Goal: Task Accomplishment & Management: Use online tool/utility

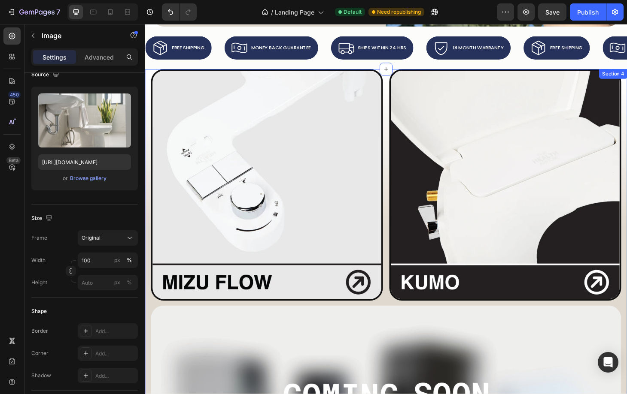
scroll to position [261, 0]
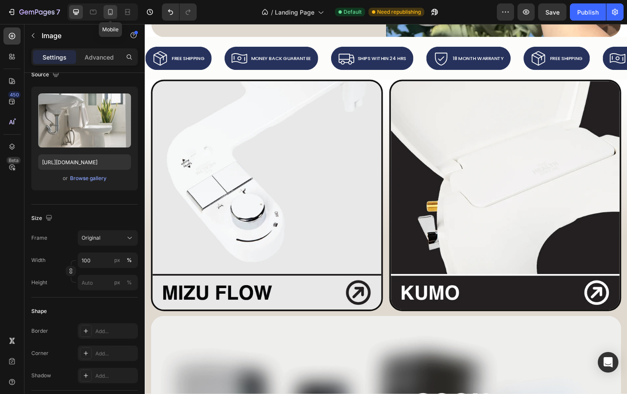
click at [105, 9] on div at bounding box center [110, 12] width 14 height 14
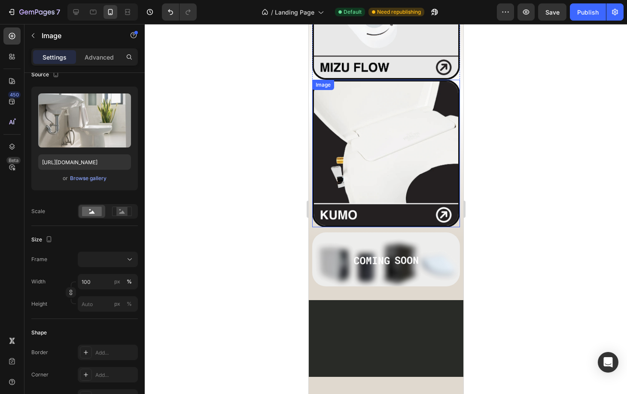
scroll to position [283, 0]
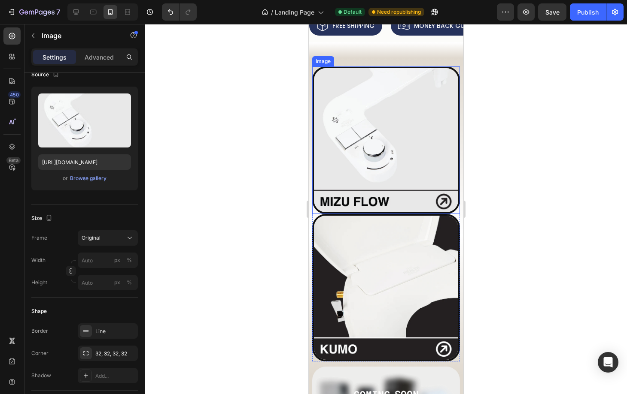
click at [452, 206] on link at bounding box center [386, 141] width 148 height 148
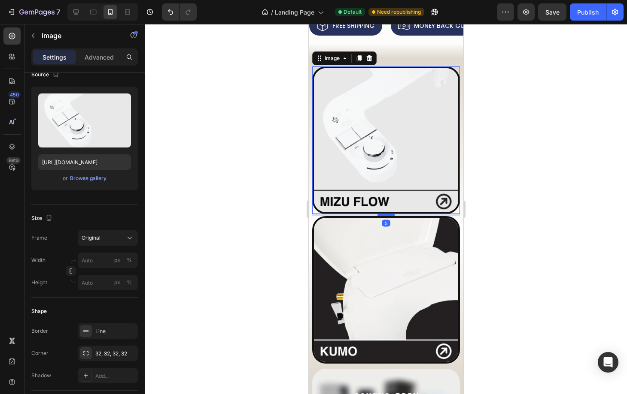
click at [383, 214] on div at bounding box center [385, 215] width 17 height 3
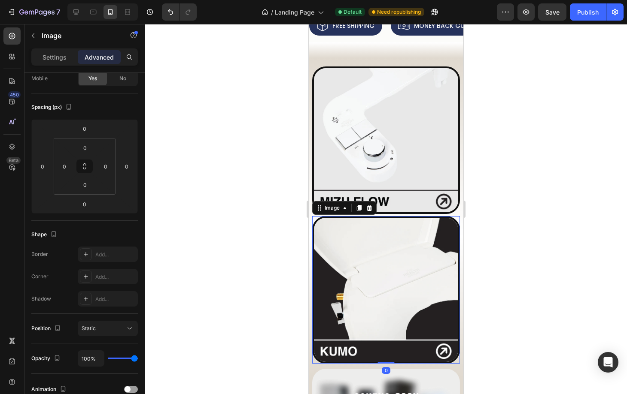
click at [446, 348] on img at bounding box center [386, 290] width 148 height 148
click at [402, 369] on img at bounding box center [386, 396] width 148 height 54
click at [450, 349] on link at bounding box center [386, 290] width 148 height 148
click at [448, 369] on div "Image" at bounding box center [386, 396] width 148 height 54
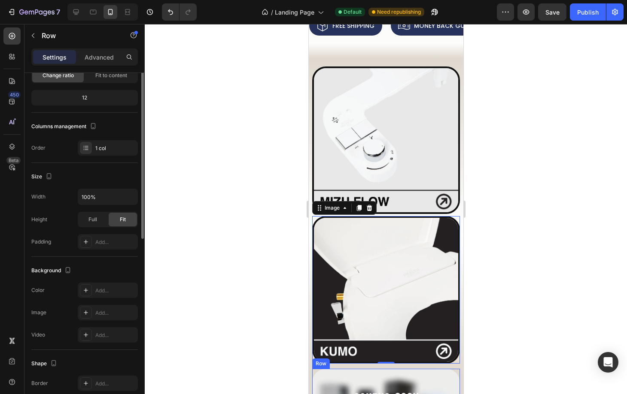
scroll to position [0, 0]
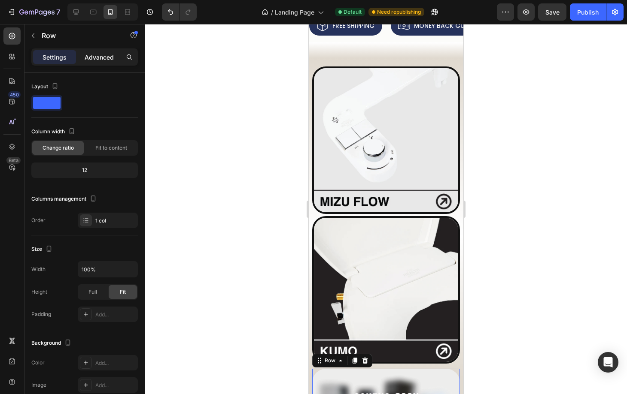
click at [99, 54] on p "Advanced" at bounding box center [99, 57] width 29 height 9
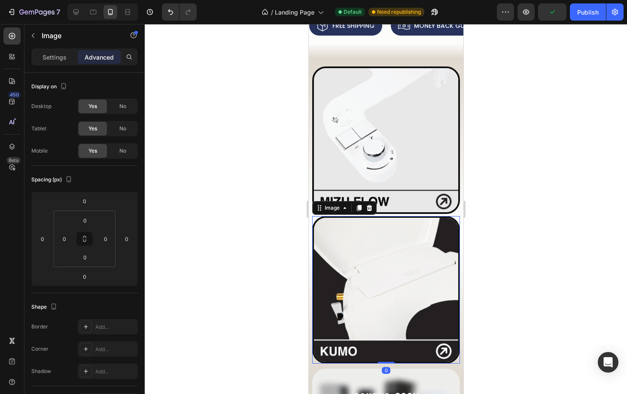
click at [417, 348] on img at bounding box center [386, 290] width 148 height 148
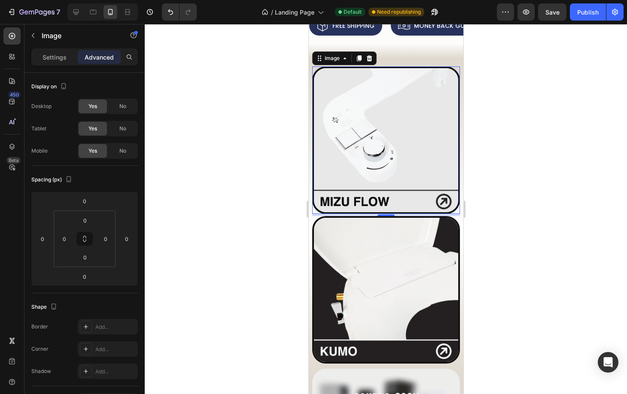
click at [451, 205] on link at bounding box center [386, 141] width 148 height 148
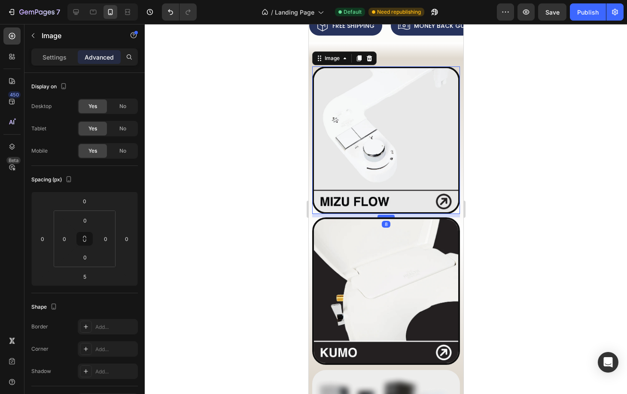
click at [386, 215] on div at bounding box center [385, 216] width 17 height 3
type input "8"
click at [501, 220] on div at bounding box center [386, 209] width 482 height 370
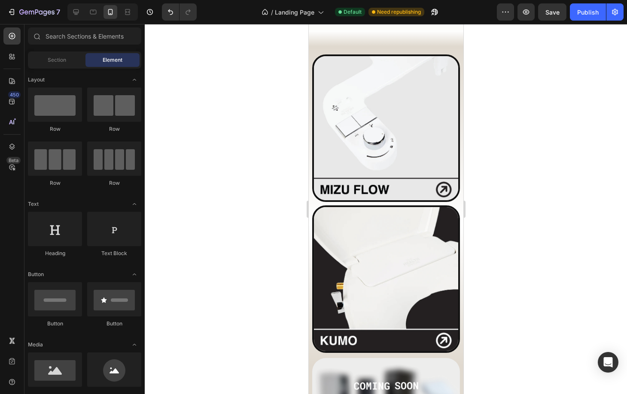
scroll to position [273, 0]
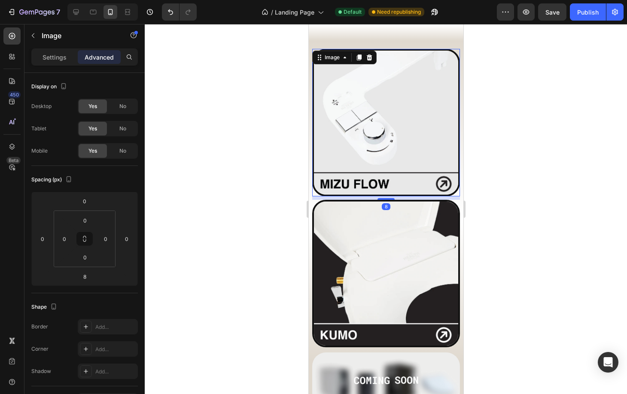
click at [426, 127] on img at bounding box center [386, 123] width 148 height 148
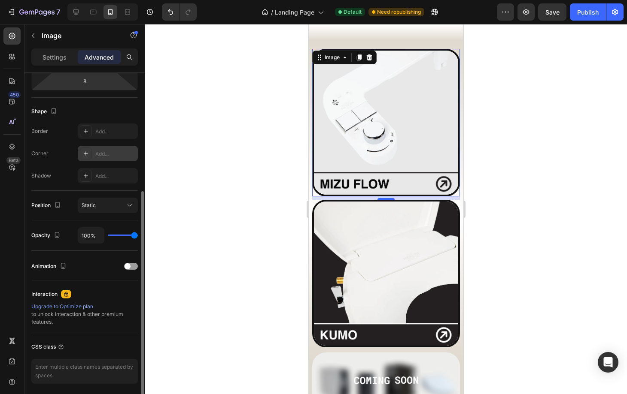
scroll to position [0, 0]
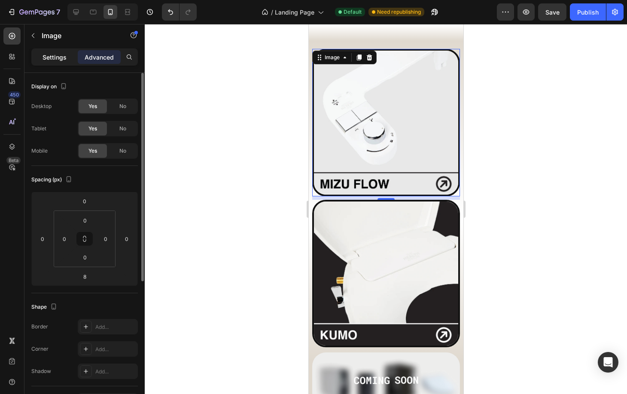
click at [60, 54] on p "Settings" at bounding box center [54, 57] width 24 height 9
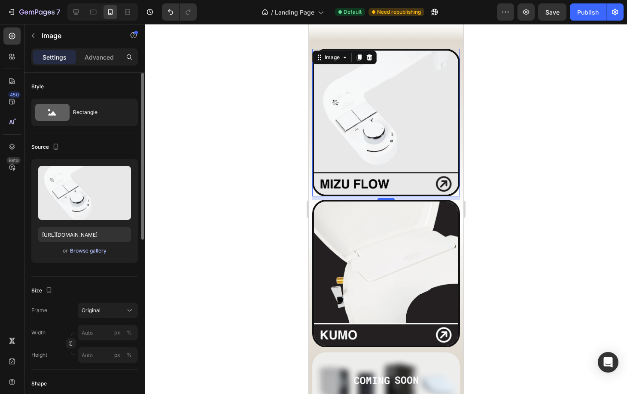
click at [93, 250] on div "Browse gallery" at bounding box center [88, 251] width 36 height 8
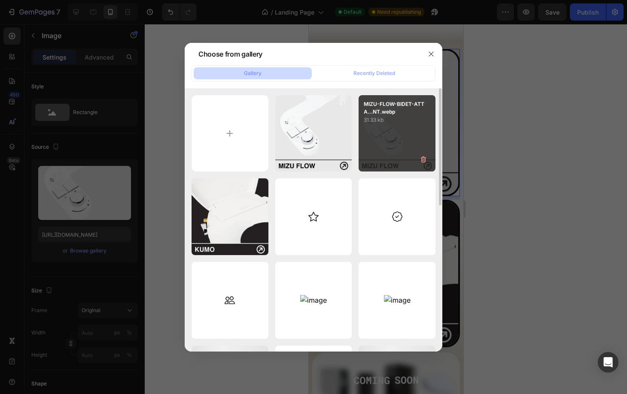
click at [390, 136] on div "MIZU-FLOW-BIDET-ATTA...NT.webp 31.33 kb" at bounding box center [396, 133] width 77 height 77
type input "[URL][DOMAIN_NAME]"
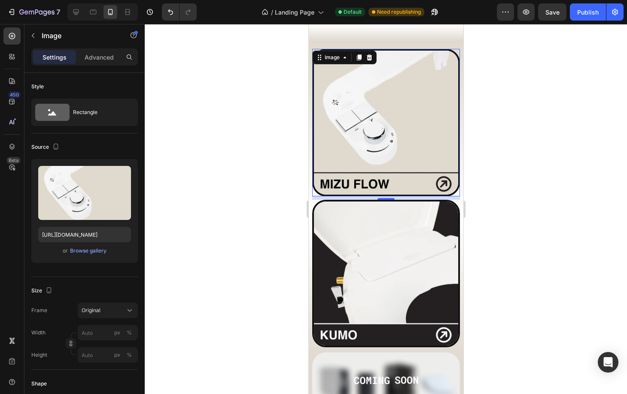
click at [513, 192] on div at bounding box center [386, 209] width 482 height 370
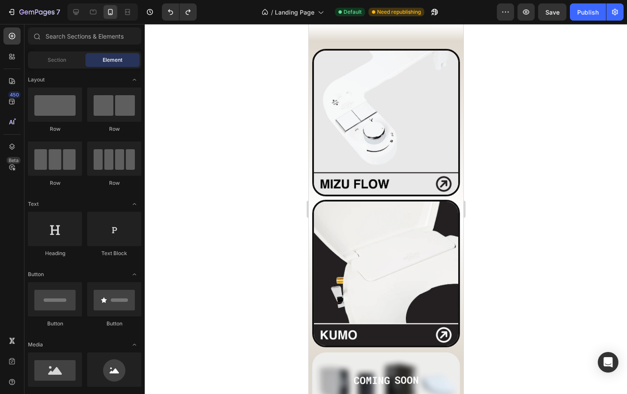
click at [244, 184] on div at bounding box center [386, 209] width 482 height 370
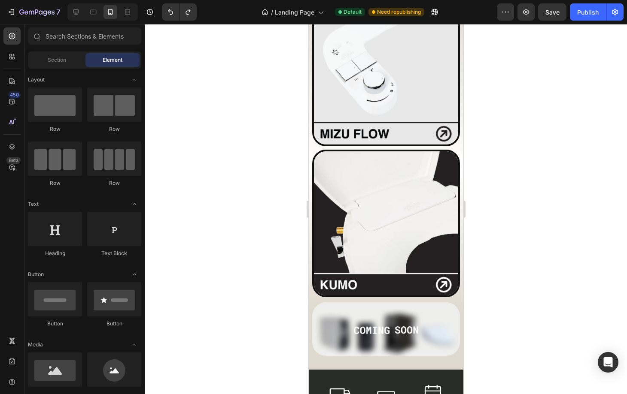
scroll to position [280, 0]
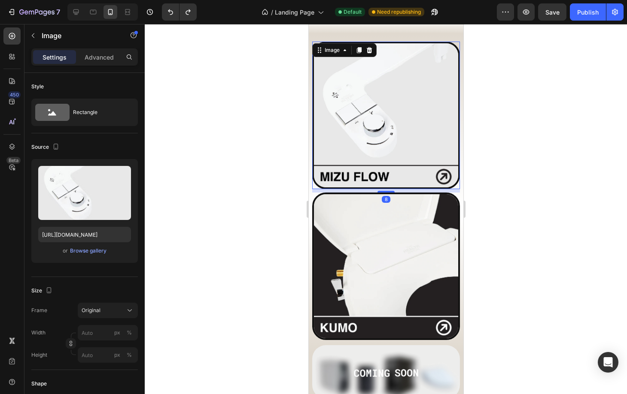
drag, startPoint x: 451, startPoint y: 176, endPoint x: 783, endPoint y: 201, distance: 332.8
click at [451, 176] on img at bounding box center [386, 116] width 148 height 148
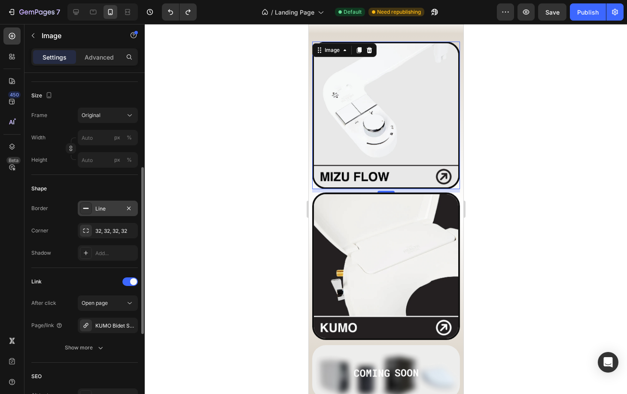
click at [99, 205] on div "Line" at bounding box center [107, 209] width 25 height 8
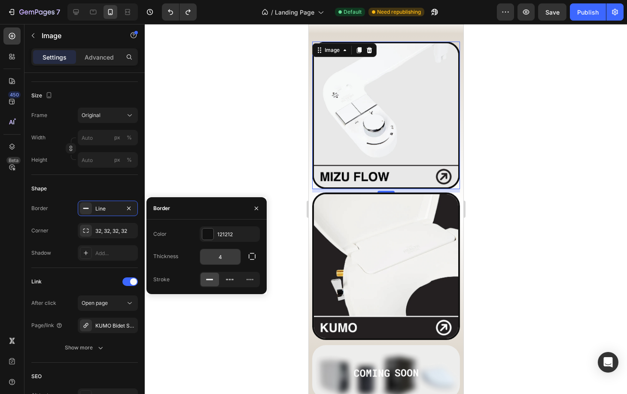
click at [233, 255] on input "4" at bounding box center [220, 256] width 40 height 15
type input "2"
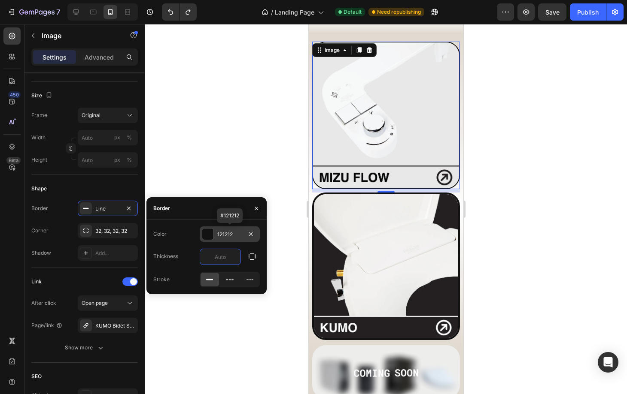
type input "3"
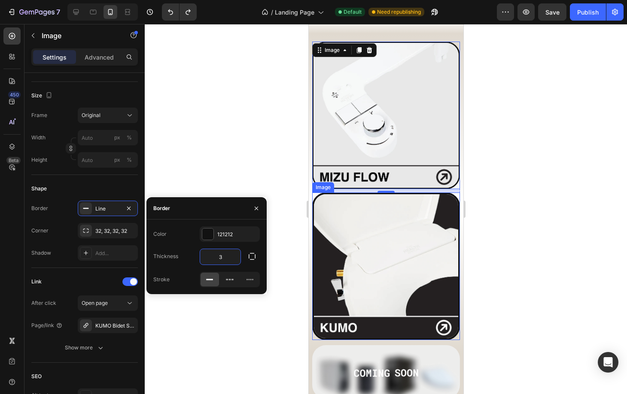
click at [421, 321] on img at bounding box center [386, 267] width 148 height 148
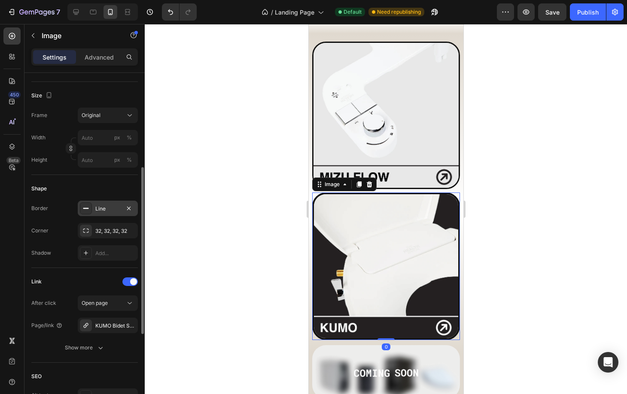
click at [112, 207] on div "Line" at bounding box center [107, 209] width 25 height 8
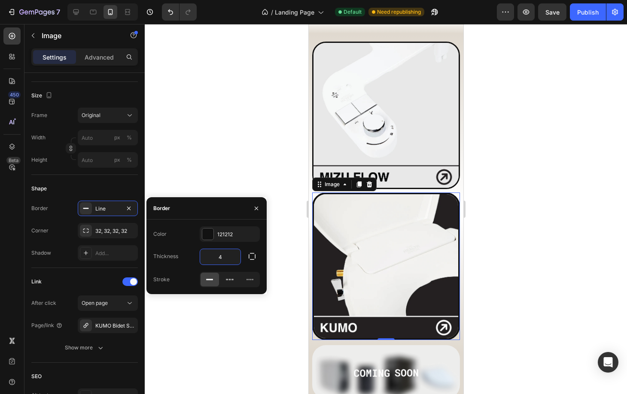
click at [233, 258] on input "4" at bounding box center [220, 256] width 40 height 15
type input "3"
click at [181, 267] on div "Color 121212 Thickness 3 Stroke" at bounding box center [206, 257] width 120 height 61
click at [253, 206] on icon "button" at bounding box center [256, 208] width 7 height 7
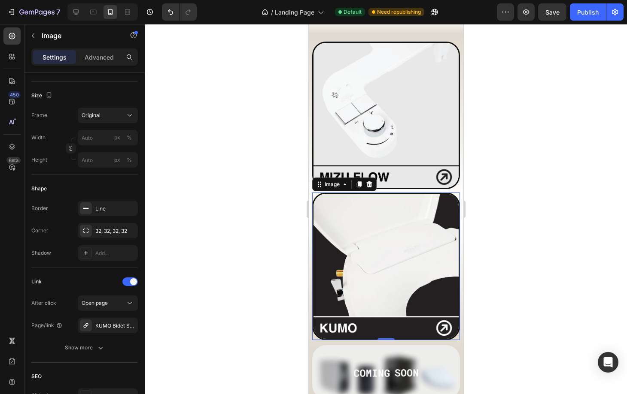
click at [267, 196] on div at bounding box center [386, 209] width 482 height 370
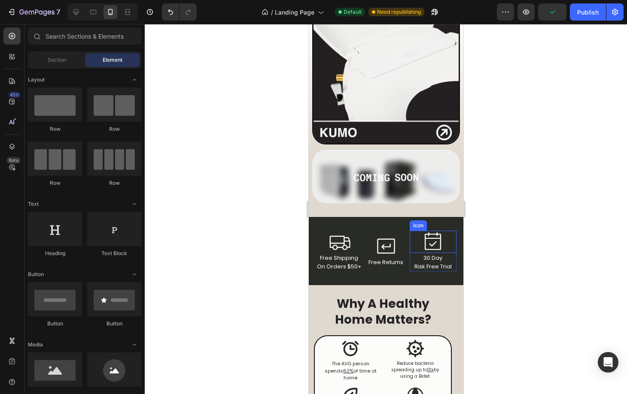
scroll to position [505, 0]
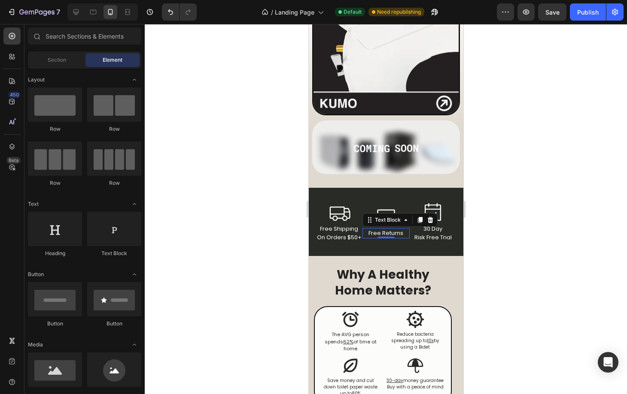
click at [401, 228] on div "free returns" at bounding box center [385, 233] width 47 height 10
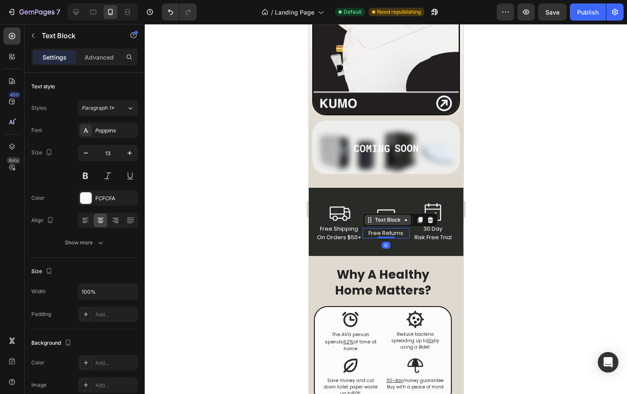
click at [397, 216] on div "Text Block" at bounding box center [387, 220] width 29 height 8
click at [382, 198] on div "Row 2 cols" at bounding box center [380, 205] width 36 height 14
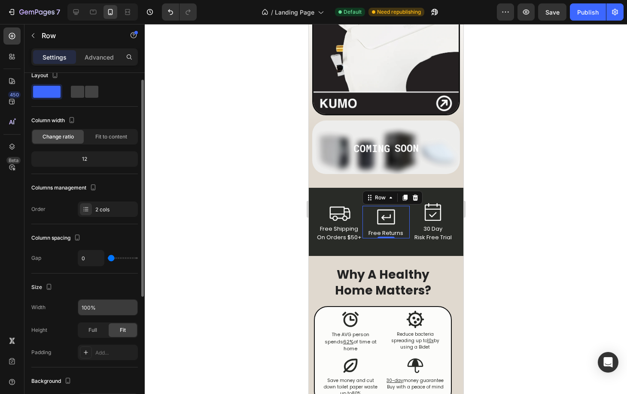
scroll to position [22, 0]
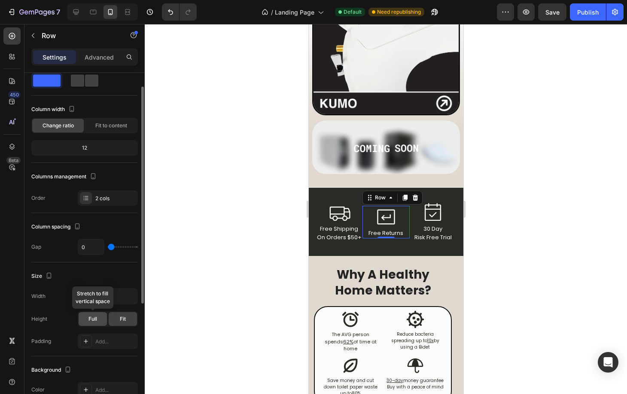
click at [102, 320] on div "Full" at bounding box center [93, 320] width 28 height 14
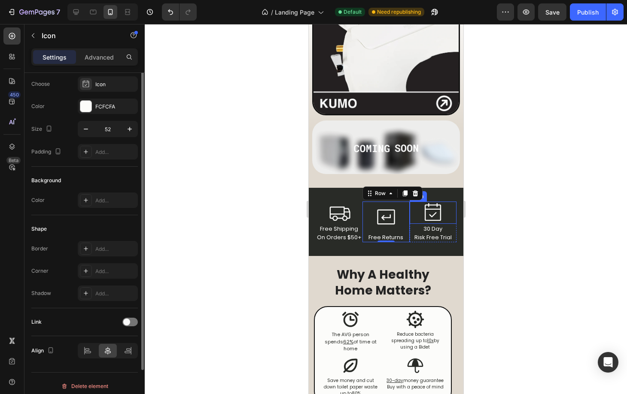
click at [446, 212] on div "Icon" at bounding box center [432, 213] width 47 height 22
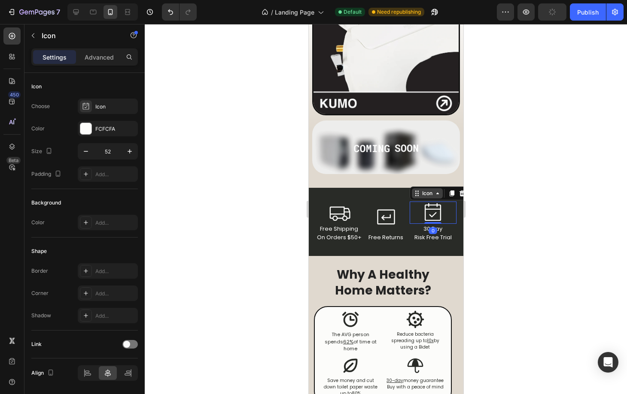
click at [429, 188] on div "Icon" at bounding box center [426, 193] width 31 height 10
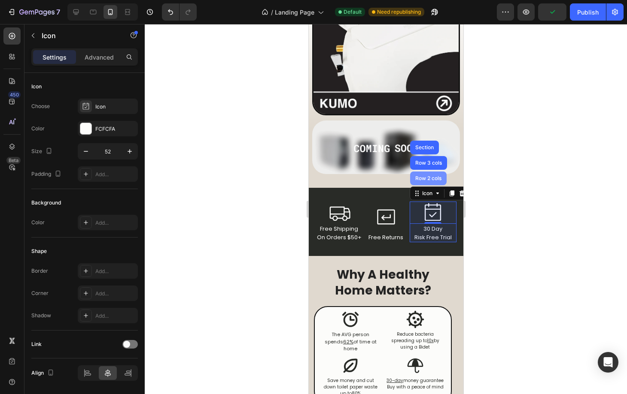
click at [427, 176] on div "Row 2 cols" at bounding box center [428, 178] width 30 height 5
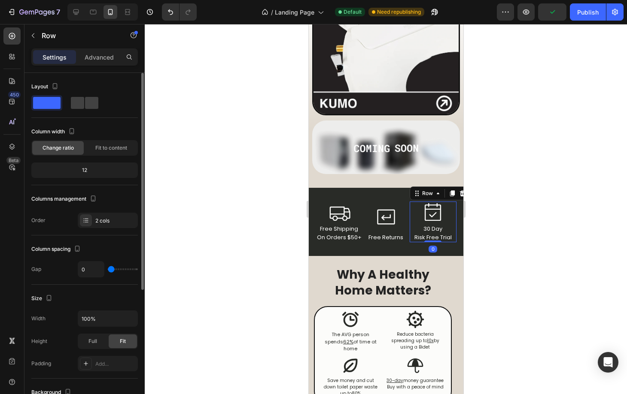
scroll to position [11, 0]
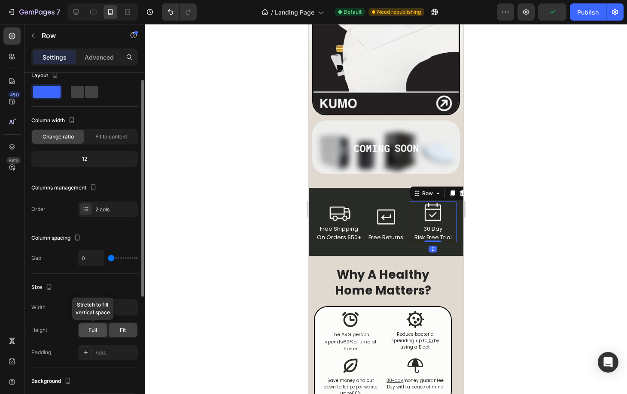
click at [95, 333] on span "Full" at bounding box center [92, 331] width 9 height 8
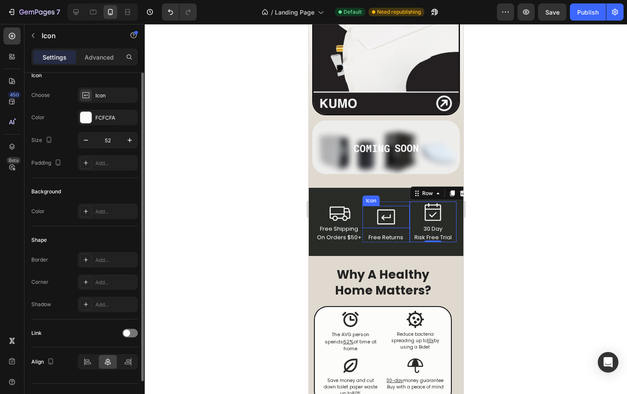
click at [391, 206] on icon at bounding box center [385, 217] width 22 height 22
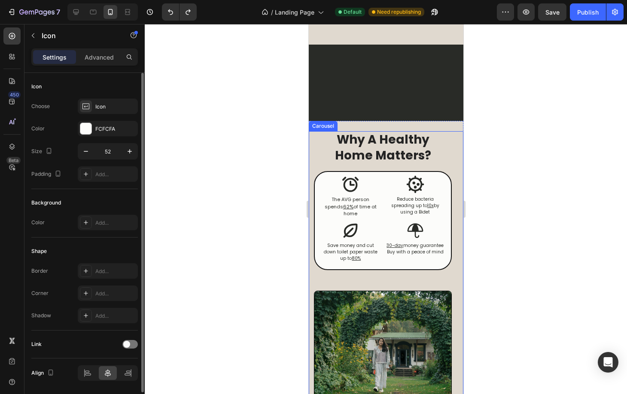
scroll to position [768, 0]
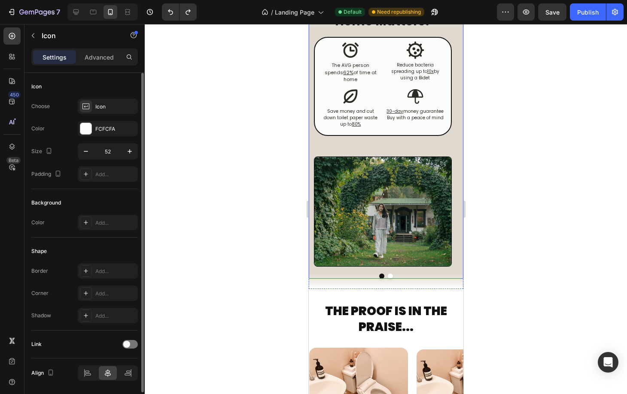
click at [388, 270] on div "Why A Healthy Home Matters? Heading Icon The AVG person spends 62% of time at h…" at bounding box center [385, 138] width 155 height 282
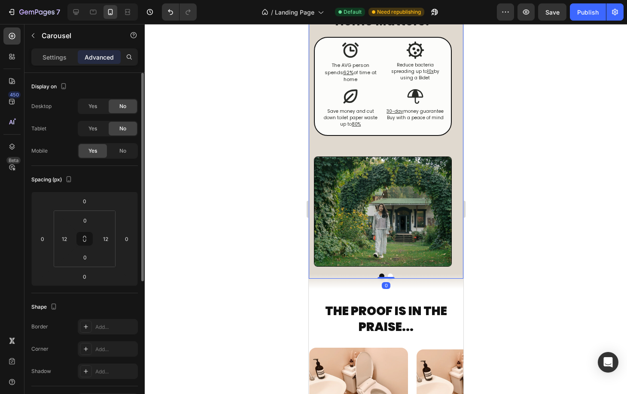
click at [387, 274] on button "Dot" at bounding box center [389, 276] width 5 height 5
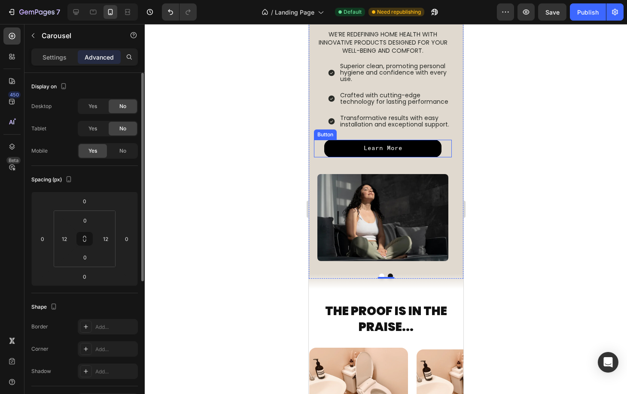
click at [410, 148] on button "Learn More" at bounding box center [382, 149] width 117 height 18
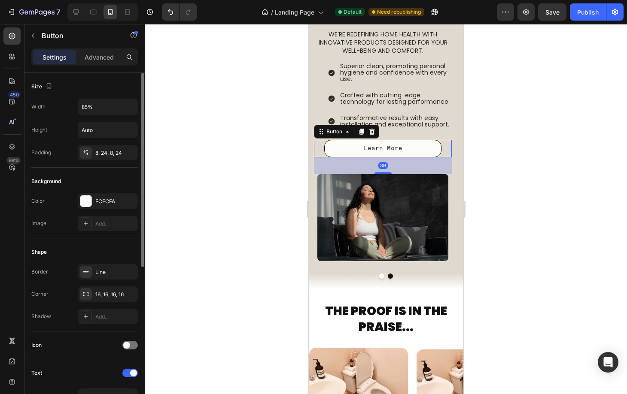
click at [514, 153] on div at bounding box center [386, 209] width 482 height 370
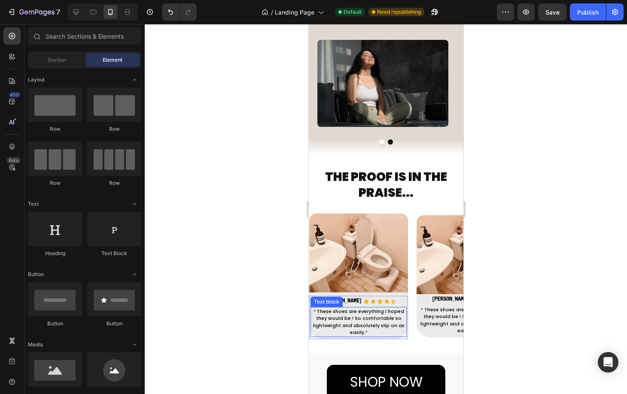
scroll to position [954, 0]
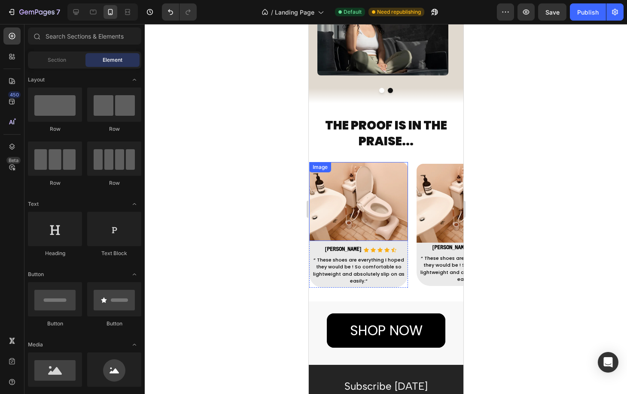
click at [380, 188] on img at bounding box center [358, 201] width 99 height 79
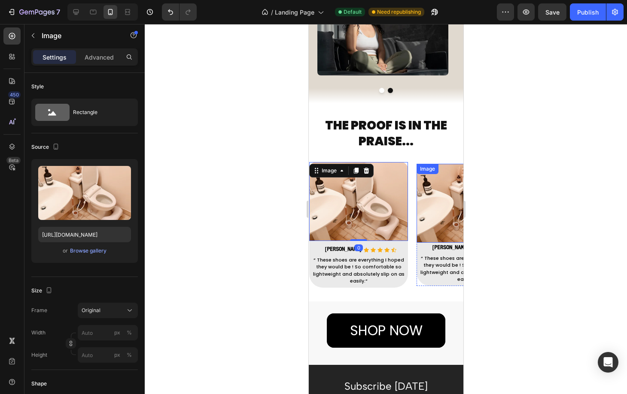
click at [440, 208] on img at bounding box center [465, 203] width 99 height 79
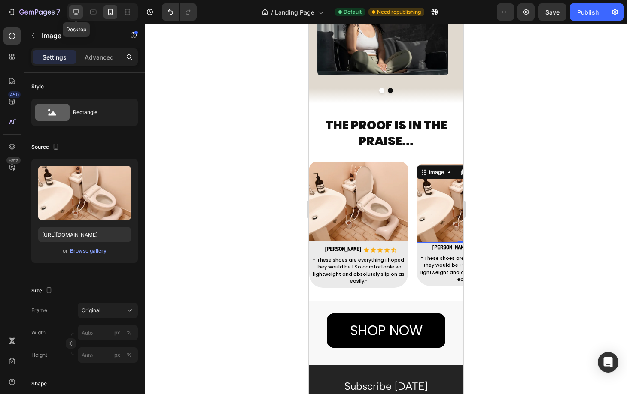
click at [76, 10] on icon at bounding box center [76, 12] width 9 height 9
type input "100"
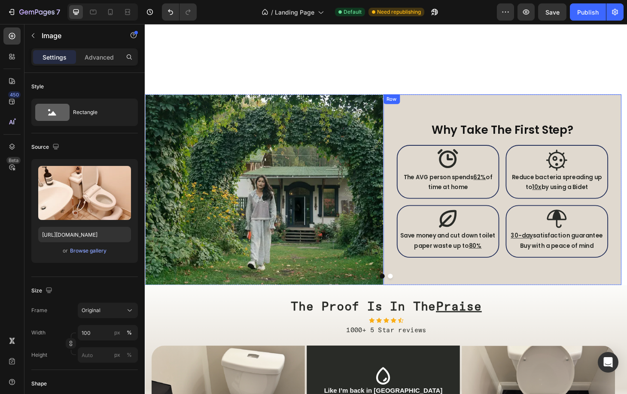
scroll to position [1059, 0]
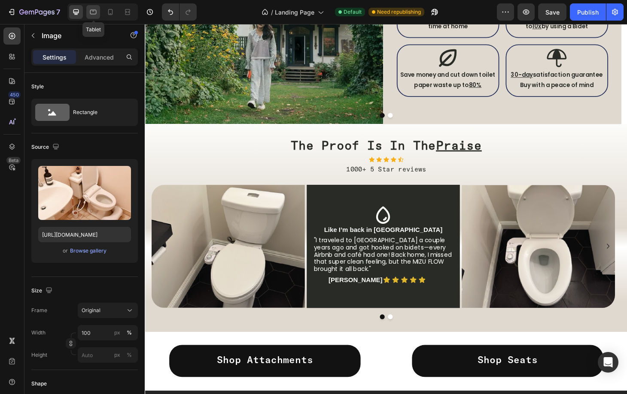
click at [96, 14] on icon at bounding box center [93, 12] width 9 height 9
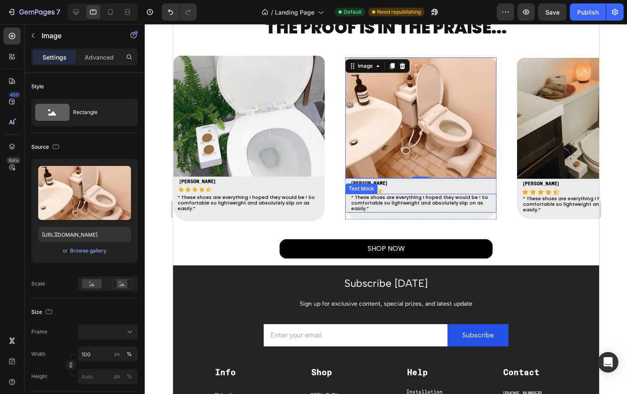
scroll to position [1198, 0]
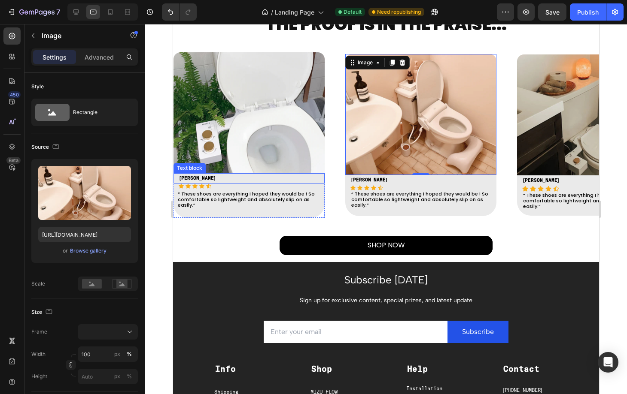
click at [225, 180] on p "[PERSON_NAME]" at bounding box center [251, 178] width 144 height 9
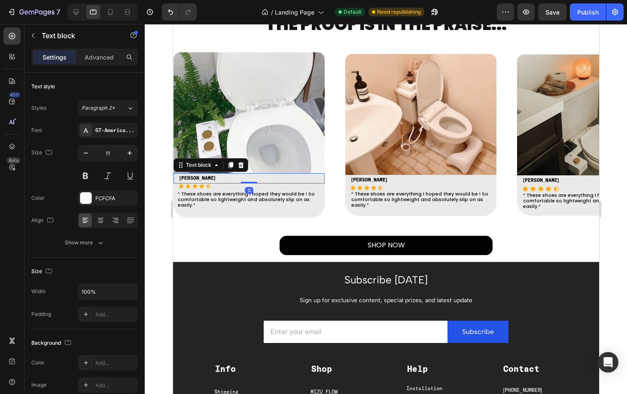
click at [183, 181] on strong "[PERSON_NAME]" at bounding box center [197, 178] width 36 height 5
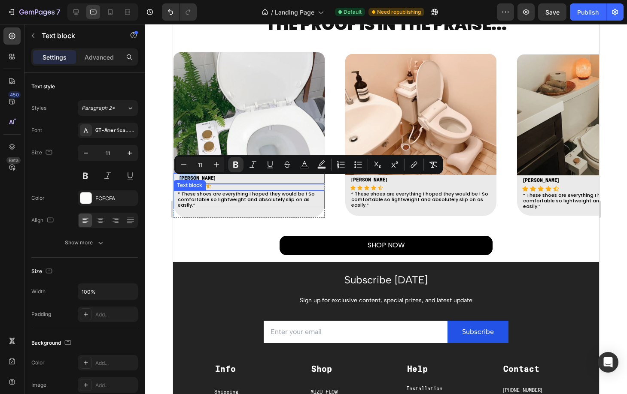
click at [258, 195] on p "“ These shoes are everything I hoped they would be ! So comfortable so lightwei…" at bounding box center [249, 199] width 144 height 17
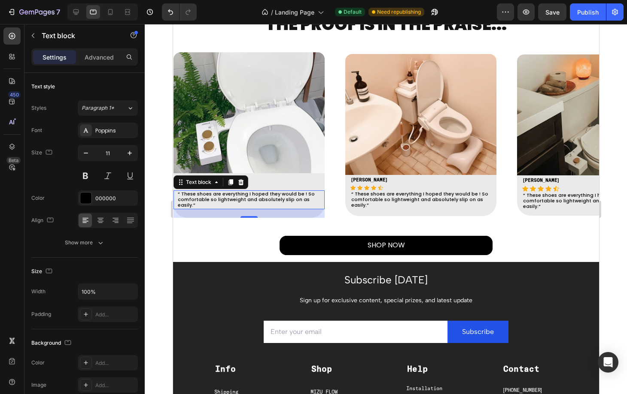
click at [258, 195] on p "“ These shoes are everything I hoped they would be ! So comfortable so lightwei…" at bounding box center [249, 199] width 144 height 17
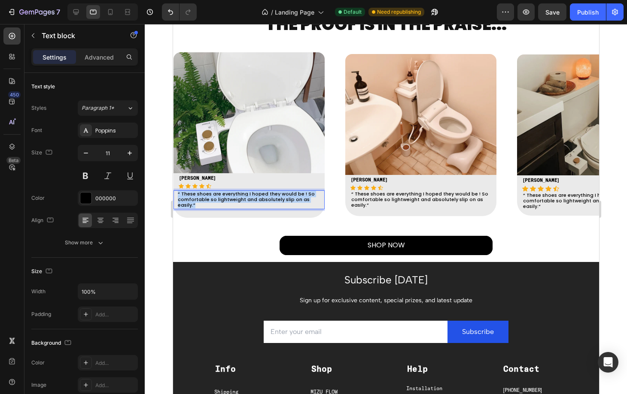
click at [258, 195] on p "“ These shoes are everything I hoped they would be ! So comfortable so lightwei…" at bounding box center [249, 199] width 144 height 17
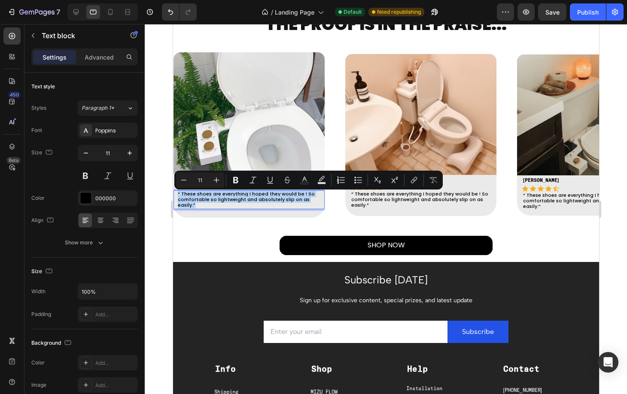
click at [258, 195] on p "“ These shoes are everything I hoped they would be ! So comfortable so lightwei…" at bounding box center [249, 199] width 144 height 17
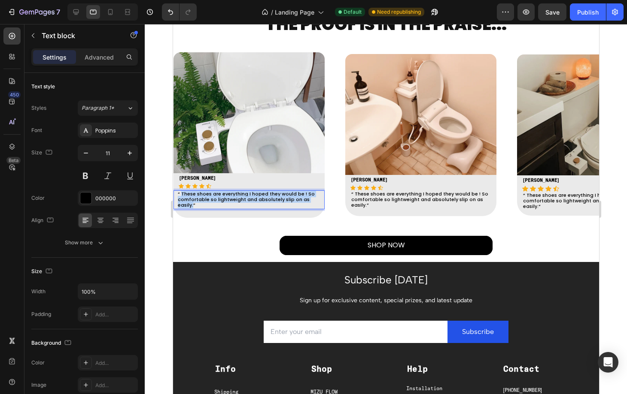
drag, startPoint x: 181, startPoint y: 195, endPoint x: 318, endPoint y: 203, distance: 136.8
click at [318, 203] on p "“ These shoes are everything I hoped they would be ! So comfortable so lightwei…" at bounding box center [249, 199] width 144 height 17
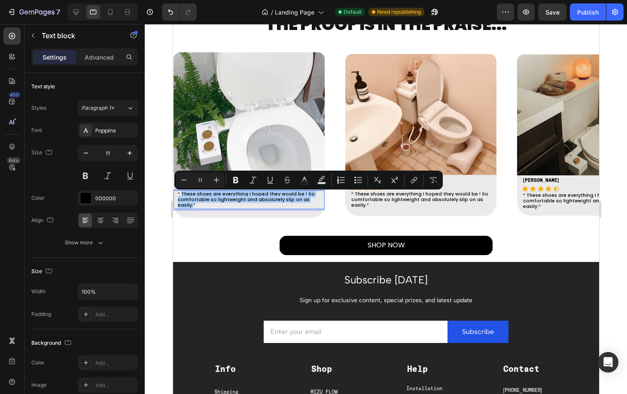
click at [162, 196] on div at bounding box center [386, 209] width 482 height 370
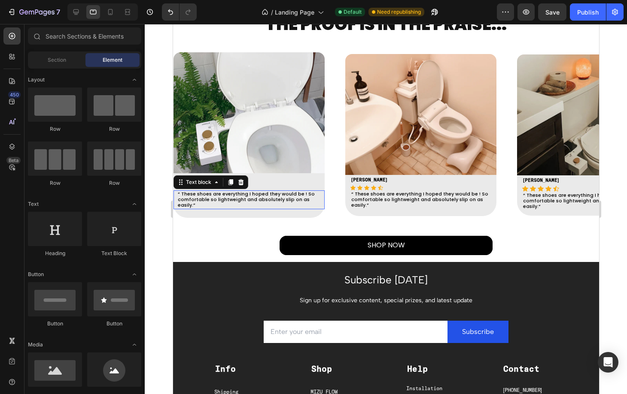
click at [216, 197] on p "“ These shoes are everything I hoped they would be ! So comfortable so lightwei…" at bounding box center [249, 199] width 144 height 17
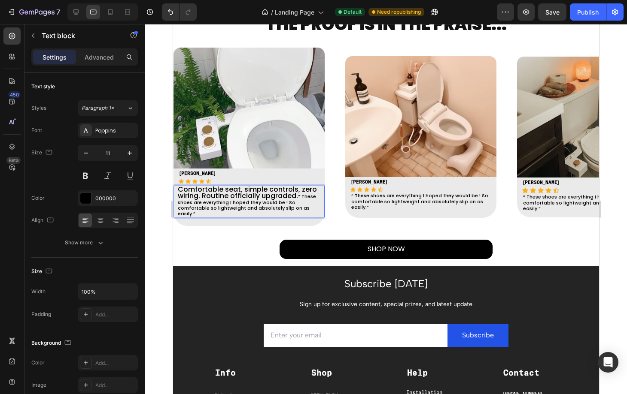
scroll to position [1192, 0]
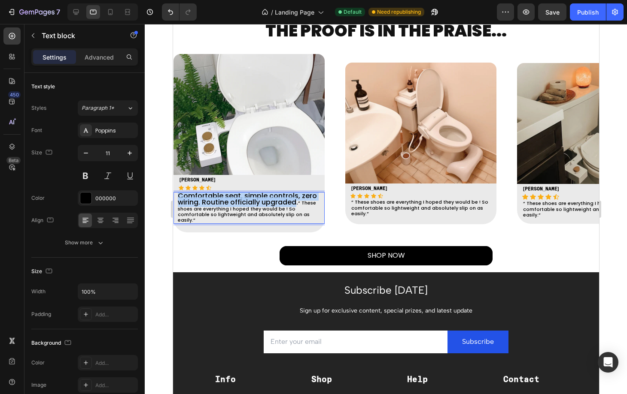
drag, startPoint x: 296, startPoint y: 204, endPoint x: 178, endPoint y: 194, distance: 118.0
click at [178, 194] on span "Comfortable seat, simple controls, zero wiring. Routine officially upgraded." at bounding box center [246, 199] width 139 height 16
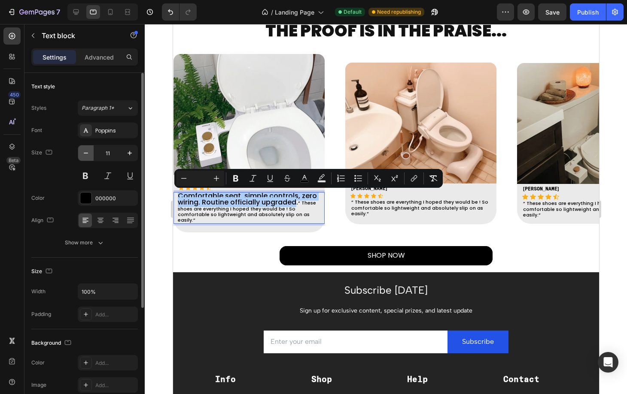
click at [91, 156] on button "button" at bounding box center [85, 153] width 15 height 15
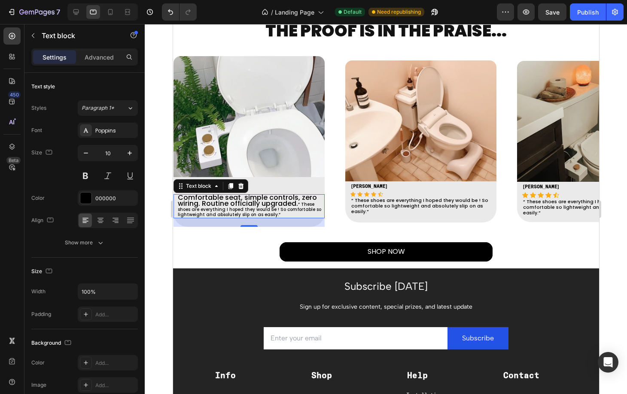
click at [240, 204] on span "Comfortable seat, simple controls, zero wiring. Routine officially upgraded." at bounding box center [246, 201] width 139 height 16
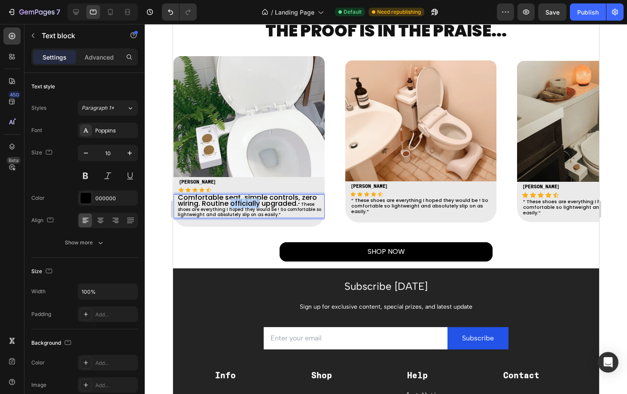
click at [240, 204] on span "Comfortable seat, simple controls, zero wiring. Routine officially upgraded." at bounding box center [246, 201] width 139 height 16
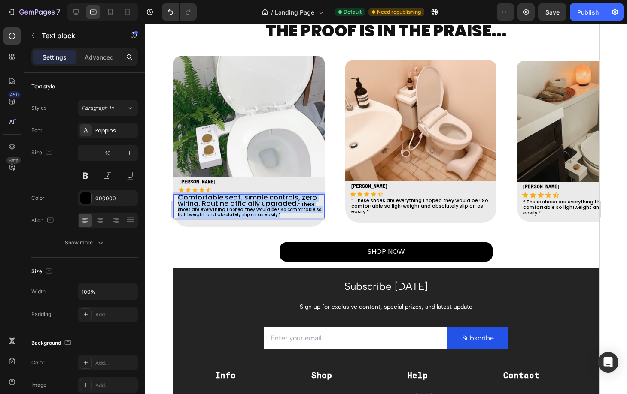
click at [240, 204] on span "Comfortable seat, simple controls, zero wiring. Routine officially upgraded." at bounding box center [246, 201] width 139 height 16
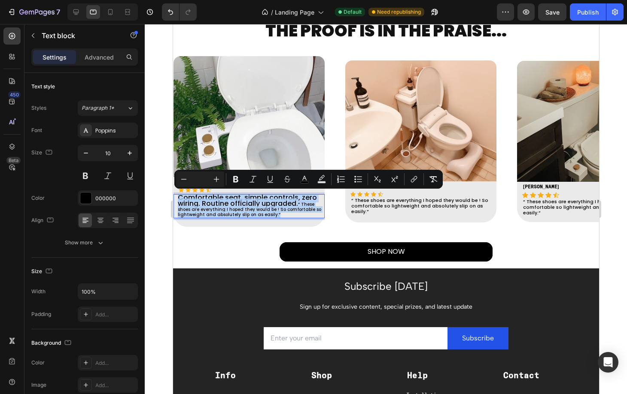
click at [301, 213] on p "Comfortable seat, simple controls, zero wiring. Routine officially upgraded. “ …" at bounding box center [249, 206] width 144 height 22
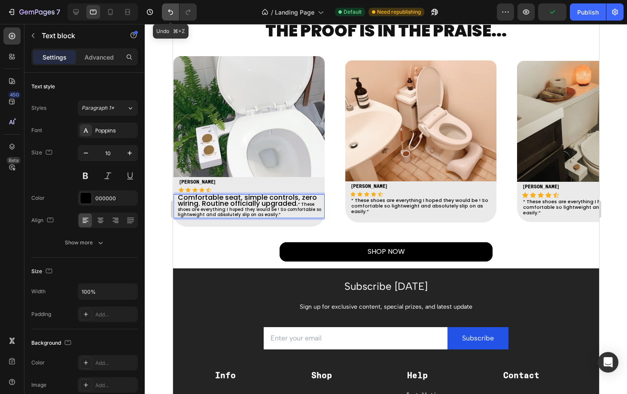
click at [175, 16] on button "Undo/Redo" at bounding box center [170, 11] width 17 height 17
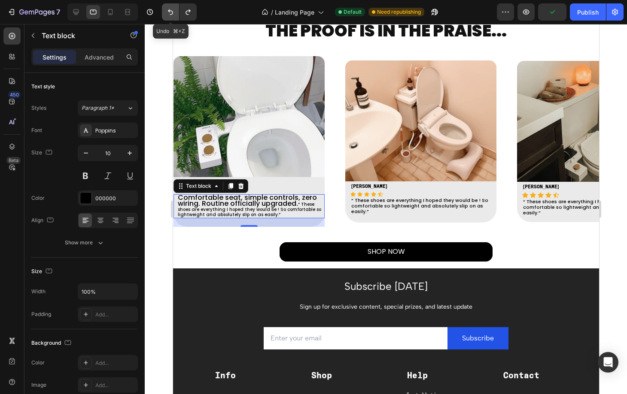
click at [175, 16] on button "Undo/Redo" at bounding box center [170, 11] width 17 height 17
type input "11"
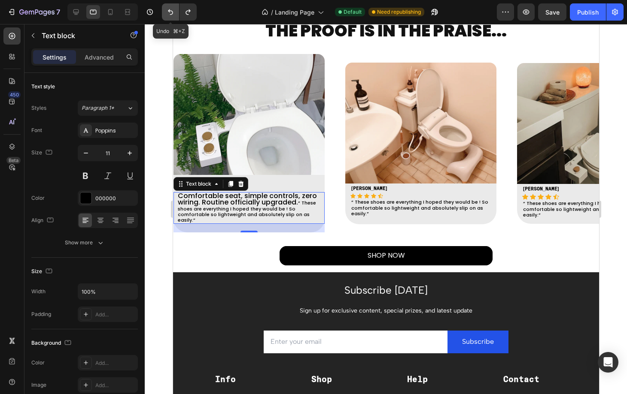
click at [173, 15] on icon "Undo/Redo" at bounding box center [170, 12] width 9 height 9
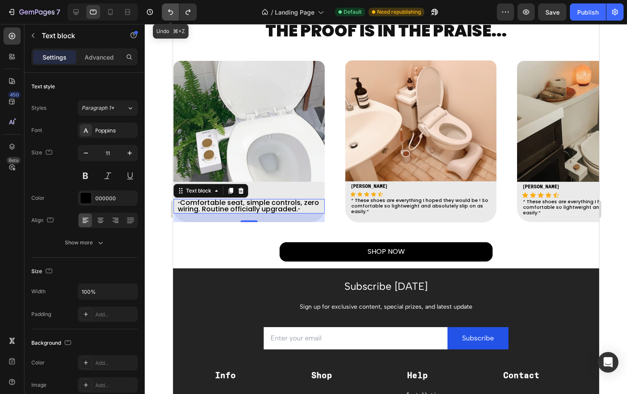
click at [173, 14] on icon "Undo/Redo" at bounding box center [170, 12] width 9 height 9
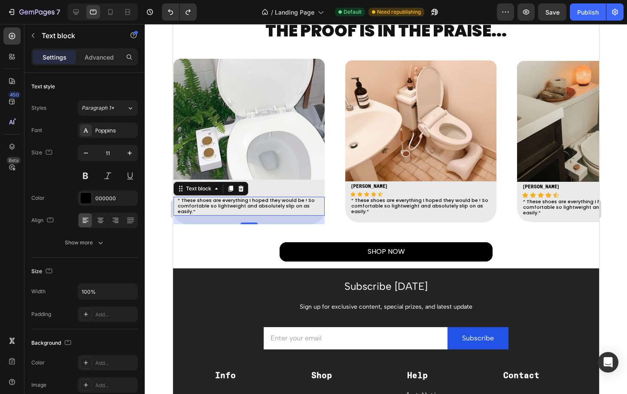
click at [250, 199] on div "[PERSON_NAME] S Text block Icon Icon Icon Icon Icon Icon List [PERSON_NAME] S T…" at bounding box center [248, 202] width 151 height 44
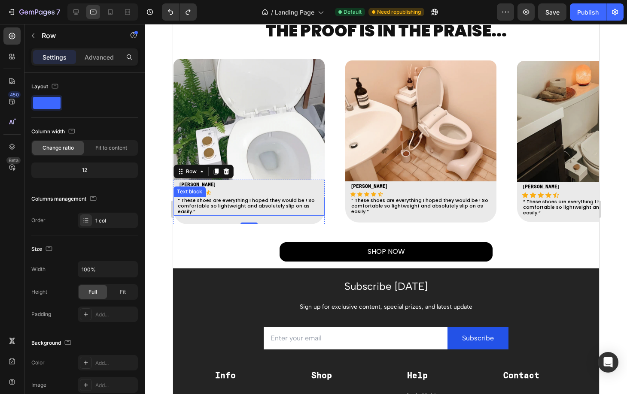
click at [180, 202] on p "“ These shoes are everything I hoped they would be ! So comfortable so lightwei…" at bounding box center [249, 206] width 144 height 17
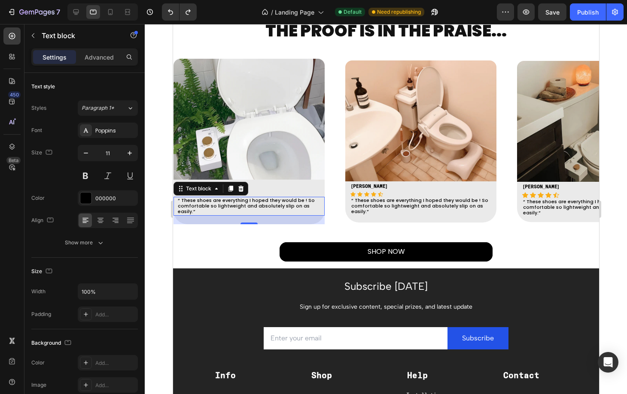
click at [177, 201] on div "“ These shoes are everything I hoped they would be ! So comfortable so lightwei…" at bounding box center [249, 206] width 146 height 19
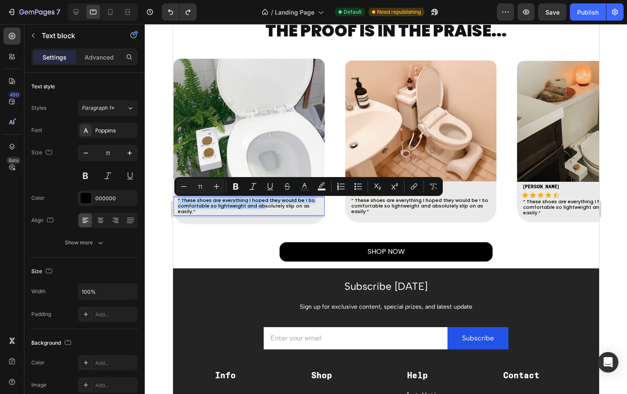
drag, startPoint x: 177, startPoint y: 201, endPoint x: 260, endPoint y: 207, distance: 83.1
click at [260, 207] on div "“ These shoes are everything I hoped they would be ! So comfortable so lightwei…" at bounding box center [249, 206] width 146 height 19
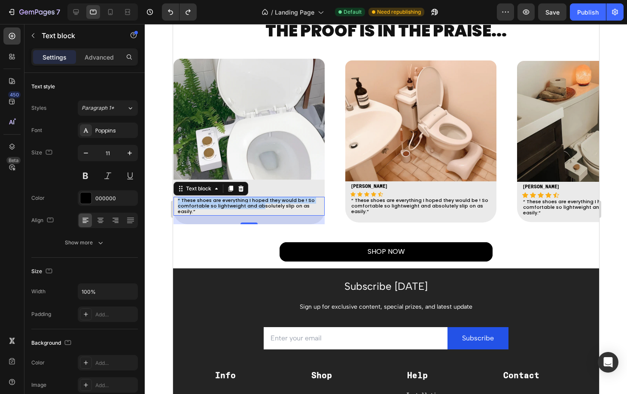
click at [305, 205] on p "“ These shoes are everything I hoped they would be ! So comfortable so lightwei…" at bounding box center [249, 206] width 144 height 17
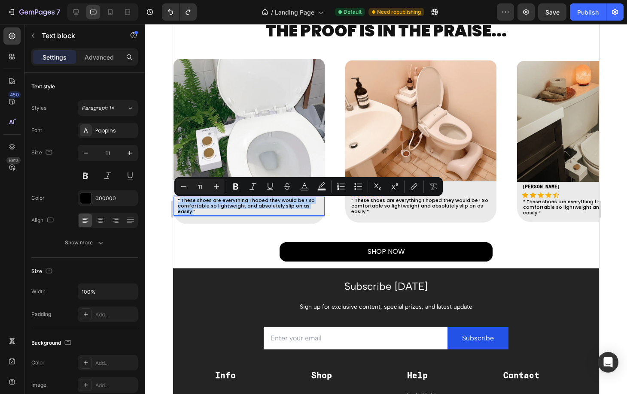
drag, startPoint x: 318, startPoint y: 209, endPoint x: 179, endPoint y: 203, distance: 139.2
click at [179, 203] on p "“ These shoes are everything I hoped they would be ! So comfortable so lightwei…" at bounding box center [249, 206] width 144 height 17
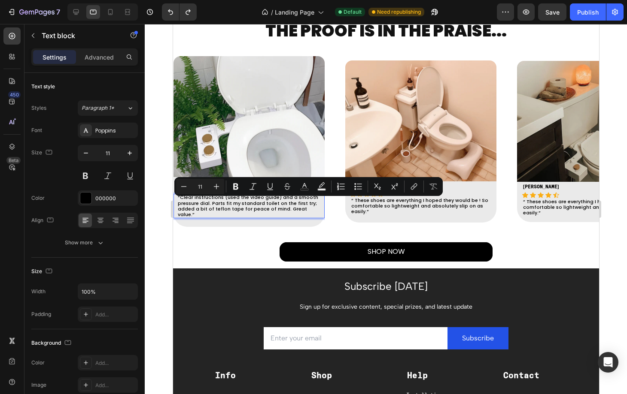
scroll to position [1189, 0]
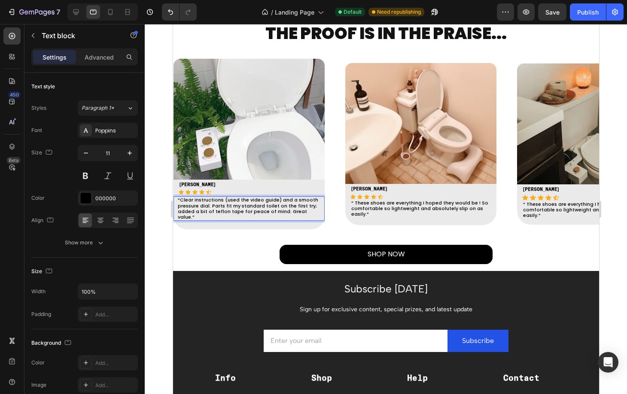
click at [289, 205] on p "“Clear instructions (used the video guide) and a smooth pressure dial. Parts fi…" at bounding box center [249, 208] width 144 height 23
click at [278, 203] on p "“Clear instructions (used the video guide) and a smooth pressure dial. Parts fi…" at bounding box center [249, 208] width 144 height 23
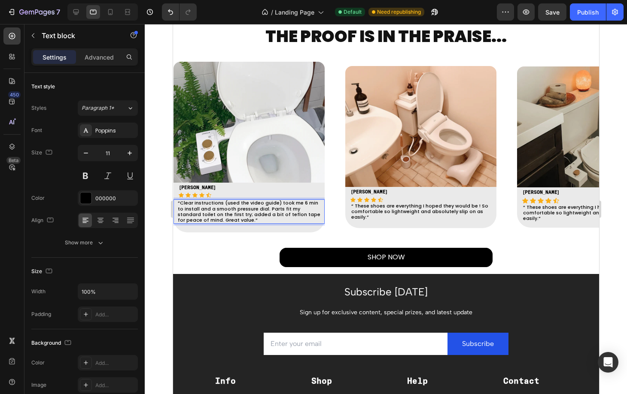
click at [297, 203] on p "“Clear instructions (used the video guide) took me 6 min to install and a smoot…" at bounding box center [249, 211] width 144 height 23
click at [299, 203] on p "“Clear instructions (used the video guide) took me 6 min to install and a smoot…" at bounding box center [249, 211] width 144 height 23
click at [221, 206] on p "“Clear instructions (used the video guide) took me around 6 min to install and …" at bounding box center [249, 211] width 144 height 23
click at [227, 206] on p "“Clear instructions (used the video guide) took me around 6 min to install and …" at bounding box center [249, 211] width 144 height 23
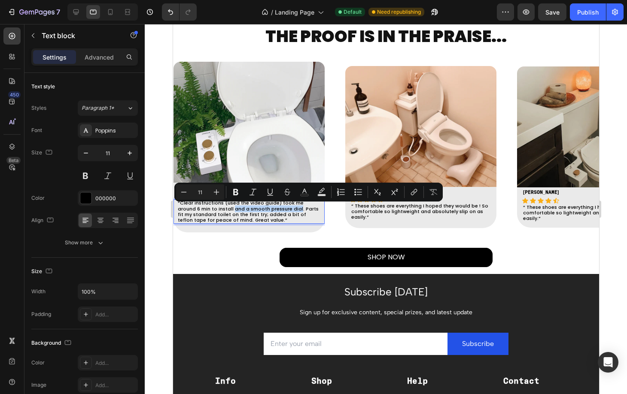
drag, startPoint x: 209, startPoint y: 208, endPoint x: 274, endPoint y: 210, distance: 64.9
click at [274, 210] on p "“Clear instructions (used the video guide) took me around 6 min to install and …" at bounding box center [249, 211] width 144 height 23
copy p "and a smooth pressure dial"
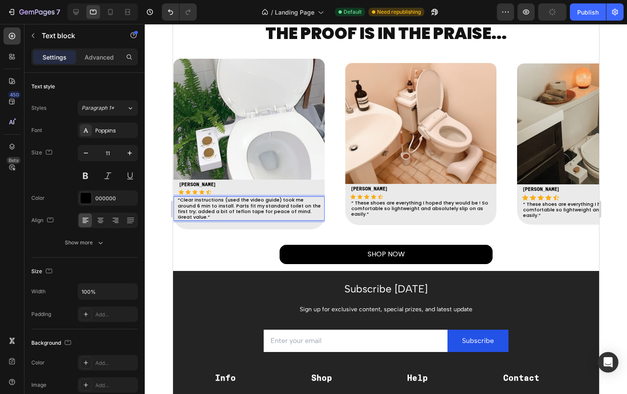
click at [283, 213] on p "“Clear instructions (used the video guide) took me around 6 min to install. Par…" at bounding box center [249, 208] width 144 height 23
click at [269, 221] on div "[PERSON_NAME] S Text block Icon Icon Icon Icon Icon Icon List [PERSON_NAME] S T…" at bounding box center [248, 205] width 151 height 50
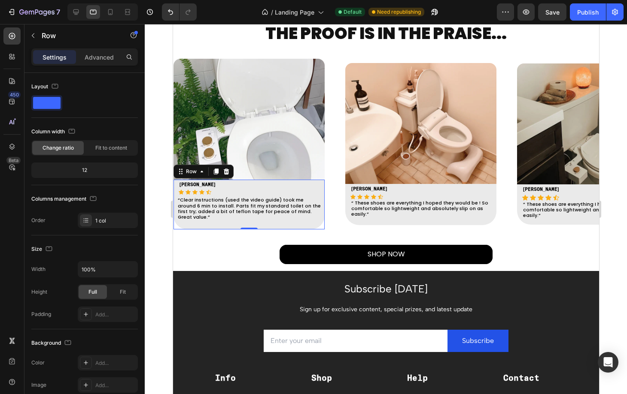
click at [150, 215] on div at bounding box center [386, 209] width 482 height 370
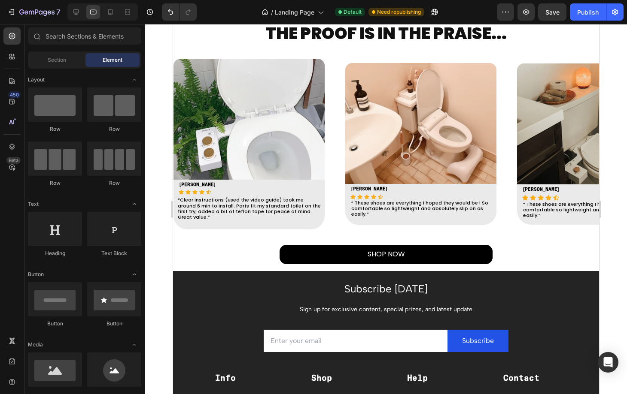
click at [364, 207] on p "“ These shoes are everything I hoped they would be ! So comfortable so lightwei…" at bounding box center [421, 208] width 141 height 17
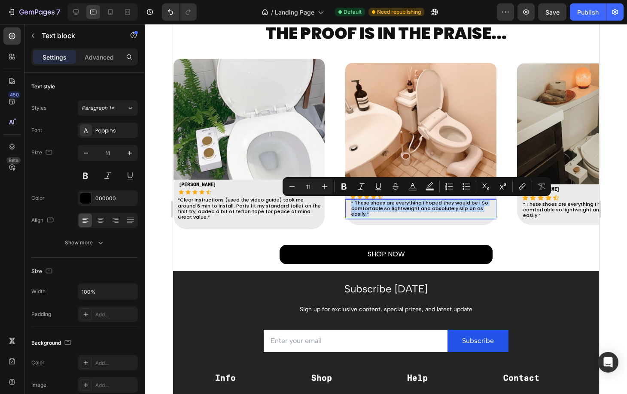
click at [363, 207] on p "“ These shoes are everything I hoped they would be ! So comfortable so lightwei…" at bounding box center [421, 208] width 141 height 17
drag, startPoint x: 366, startPoint y: 215, endPoint x: 353, endPoint y: 205, distance: 16.8
click at [353, 205] on p "“ These shoes are everything I hoped they would be ! So comfortable so lightwei…" at bounding box center [421, 208] width 141 height 17
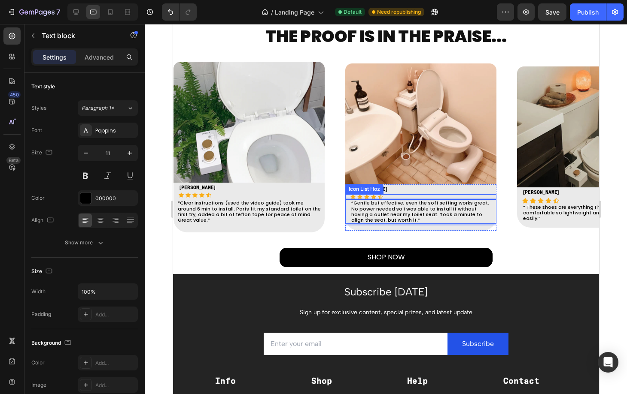
scroll to position [1197, 0]
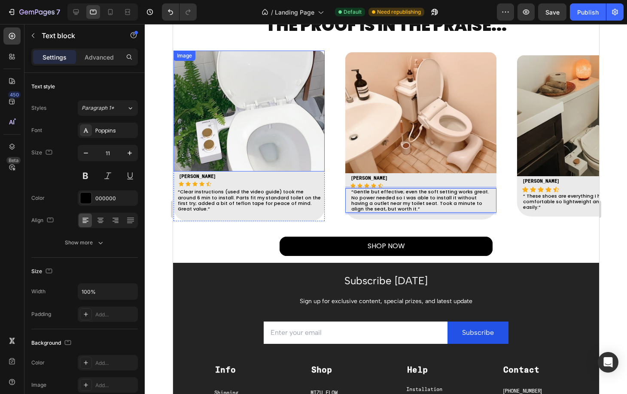
click at [343, 119] on div "Image [PERSON_NAME] S Text block Icon Icon Icon Icon Icon Icon List [PERSON_NAM…" at bounding box center [259, 136] width 172 height 171
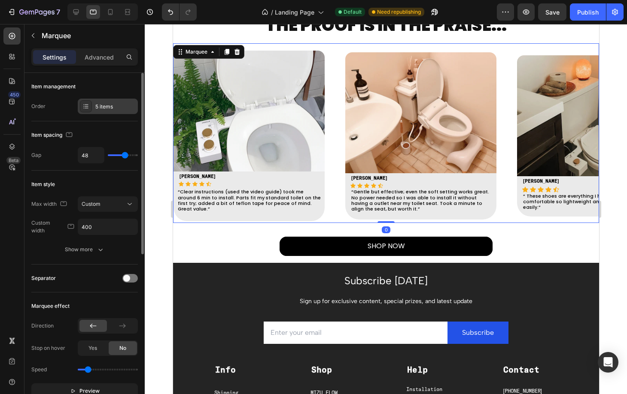
click at [94, 102] on div "5 items" at bounding box center [108, 106] width 60 height 15
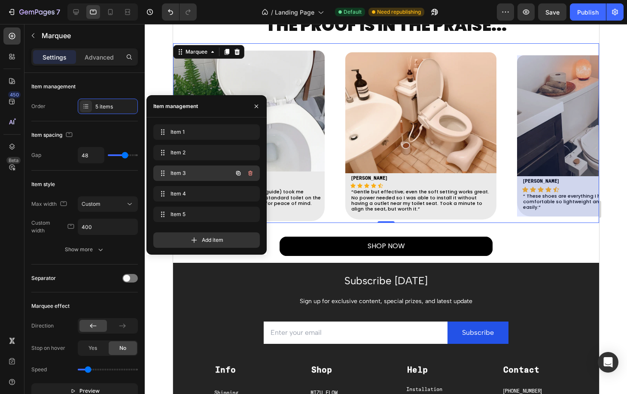
click at [170, 170] on span "Item 3" at bounding box center [194, 174] width 49 height 8
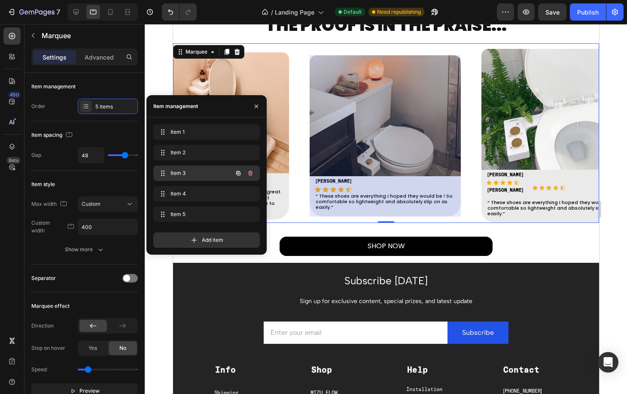
scroll to position [0, 209]
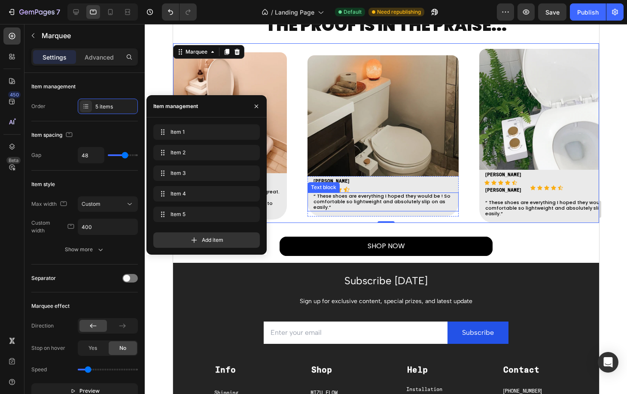
click at [337, 195] on p "“ These shoes are everything I hoped they would be ! So comfortable so lightwei…" at bounding box center [384, 202] width 143 height 17
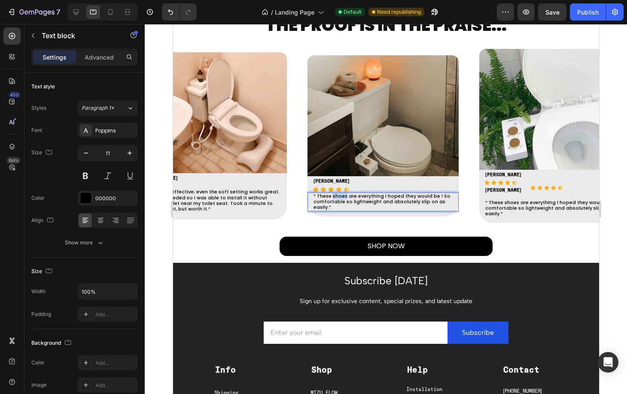
click at [337, 195] on p "“ These shoes are everything I hoped they would be ! So comfortable so lightwei…" at bounding box center [384, 202] width 143 height 17
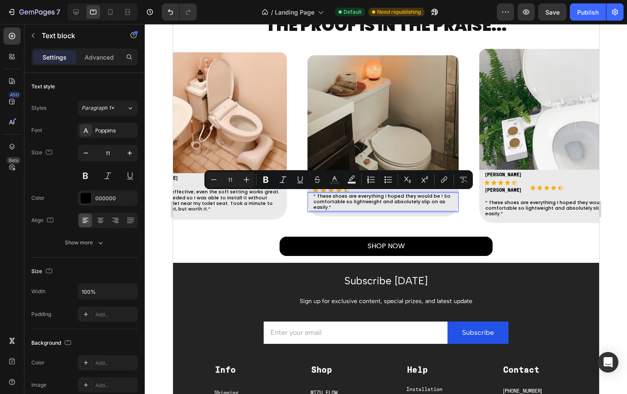
click at [327, 197] on p "“ These shoes are everything I hoped they would be ! So comfortable so lightwei…" at bounding box center [384, 202] width 143 height 17
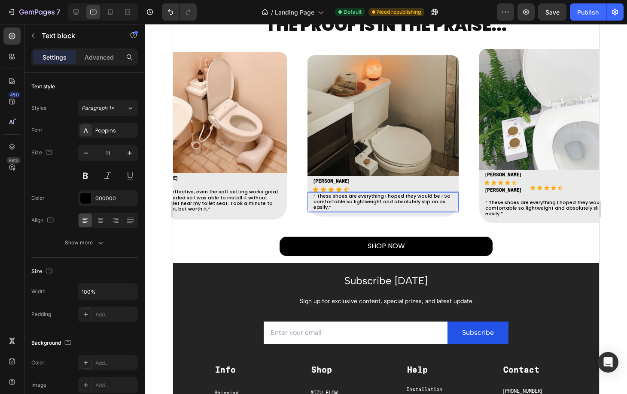
click at [316, 198] on p "“ These shoes are everything I hoped they would be ! So comfortable so lightwei…" at bounding box center [384, 202] width 143 height 17
click at [314, 195] on p "“ These shoes are everything I hoped they would be ! So comfortable so lightwei…" at bounding box center [384, 202] width 143 height 17
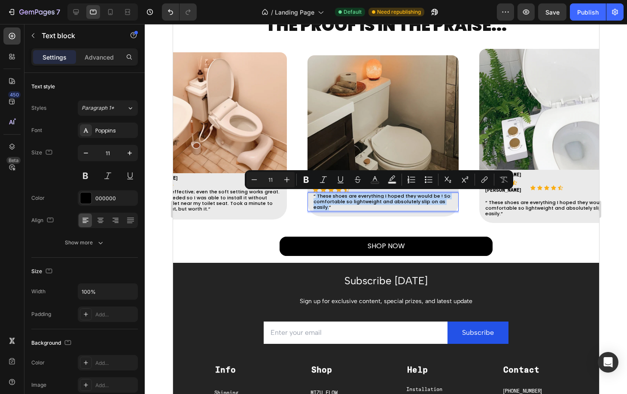
drag, startPoint x: 314, startPoint y: 195, endPoint x: 328, endPoint y: 208, distance: 18.8
click at [328, 208] on p "“ These shoes are everything I hoped they would be ! So comfortable so lightwei…" at bounding box center [384, 202] width 143 height 17
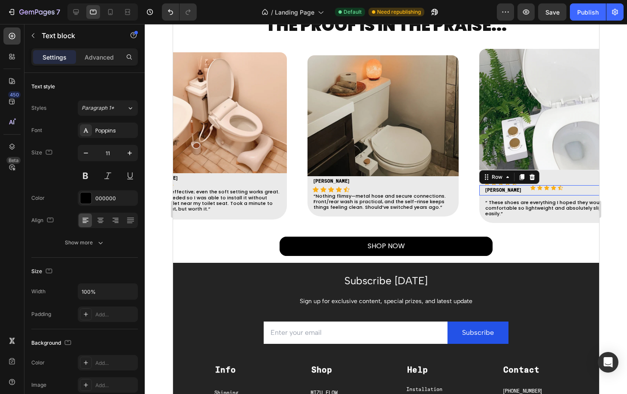
click at [504, 188] on div "[PERSON_NAME] S Text block Icon Icon Icon Icon Icon Icon List Hoz Row 0" at bounding box center [554, 190] width 151 height 10
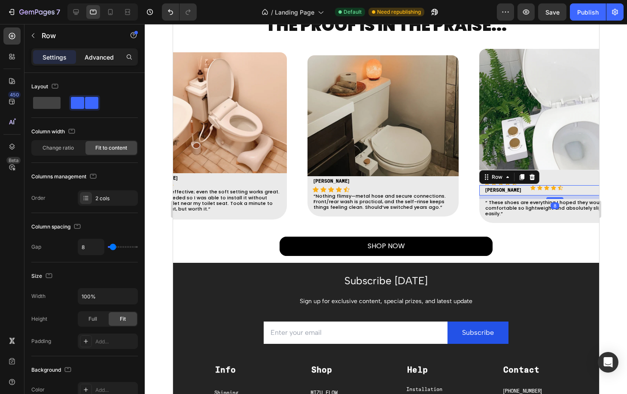
click at [103, 55] on p "Advanced" at bounding box center [99, 57] width 29 height 9
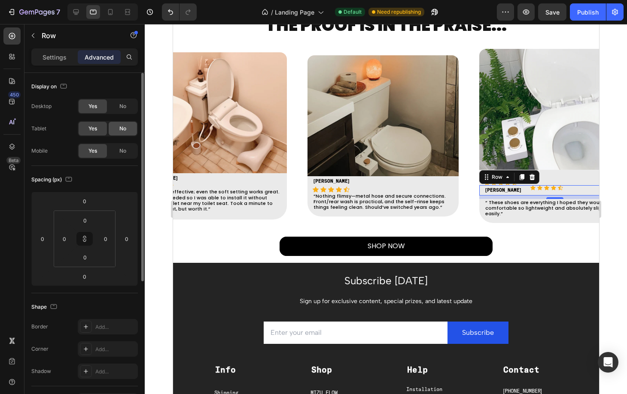
click at [122, 128] on span "No" at bounding box center [122, 129] width 7 height 8
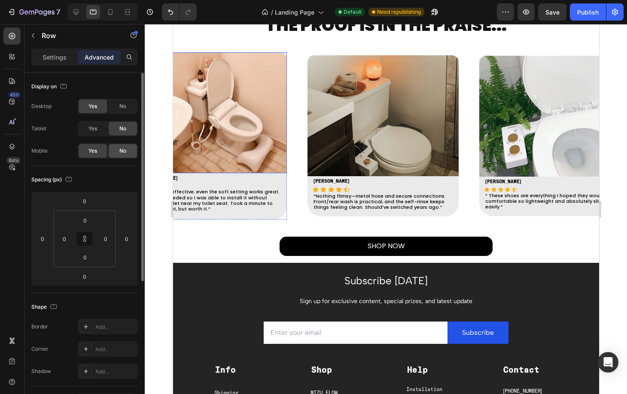
click at [121, 150] on span "No" at bounding box center [122, 151] width 7 height 8
click at [92, 152] on span "Yes" at bounding box center [92, 151] width 9 height 8
click at [128, 153] on div "No" at bounding box center [123, 151] width 28 height 14
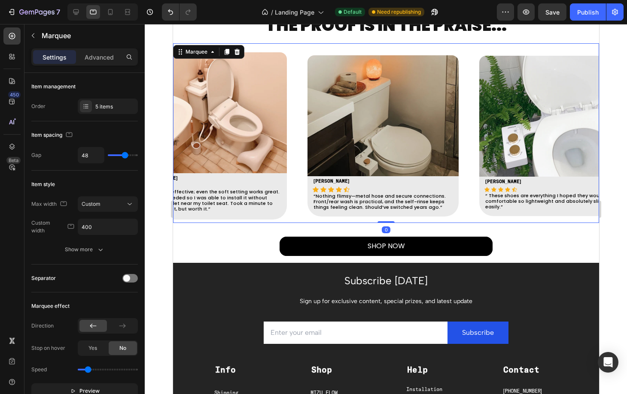
click at [296, 135] on div "Image [PERSON_NAME] S Text block Icon Icon Icon Icon Icon Icon List [PERSON_NAM…" at bounding box center [221, 136] width 172 height 168
click at [123, 171] on div "Item management Order 5 items" at bounding box center [84, 218] width 106 height 94
click at [118, 108] on div "5 items" at bounding box center [115, 107] width 40 height 8
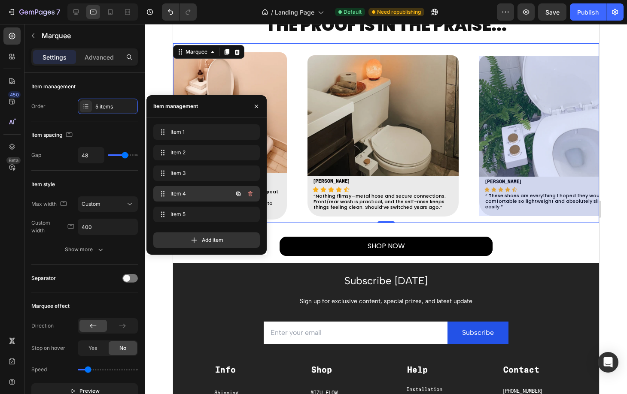
click at [167, 188] on div "Item 4 Item 4" at bounding box center [195, 194] width 76 height 12
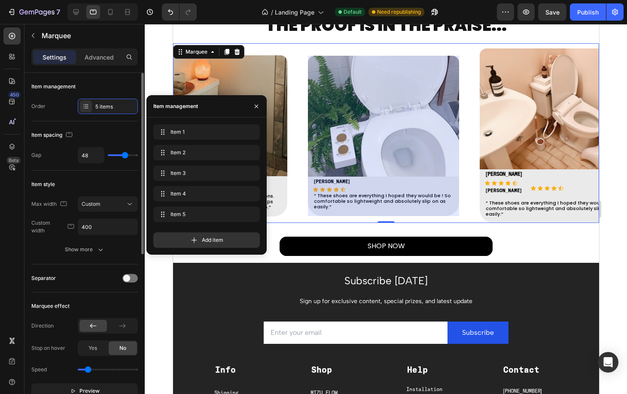
scroll to position [0, 381]
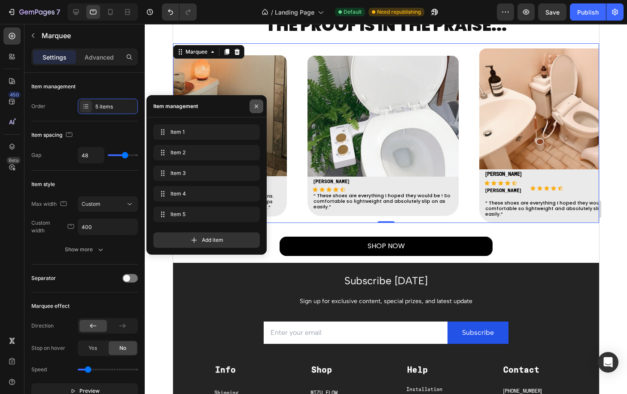
click at [259, 105] on icon "button" at bounding box center [256, 106] width 7 height 7
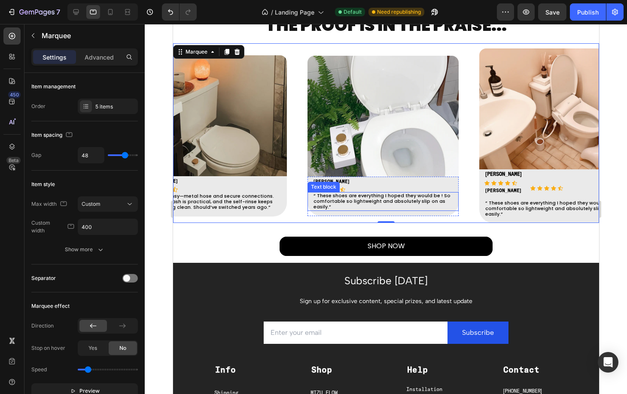
click at [333, 199] on p "“ These shoes are everything I hoped they would be ! So comfortable so lightwei…" at bounding box center [383, 201] width 141 height 17
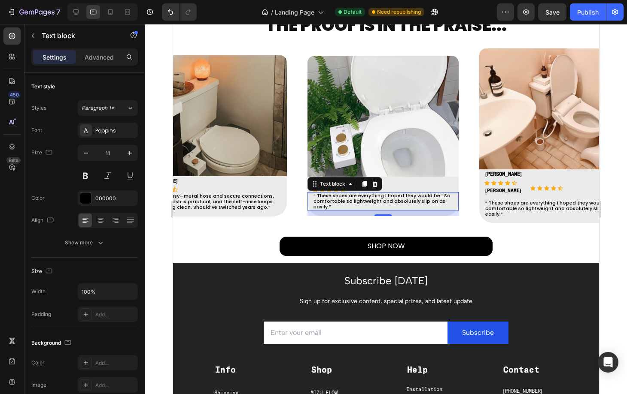
click at [333, 199] on p "“ These shoes are everything I hoped they would be ! So comfortable so lightwei…" at bounding box center [383, 201] width 141 height 17
click at [321, 195] on p "“ These shoes are everything I hoped they would be ! So comfortable so lightwei…" at bounding box center [383, 201] width 141 height 17
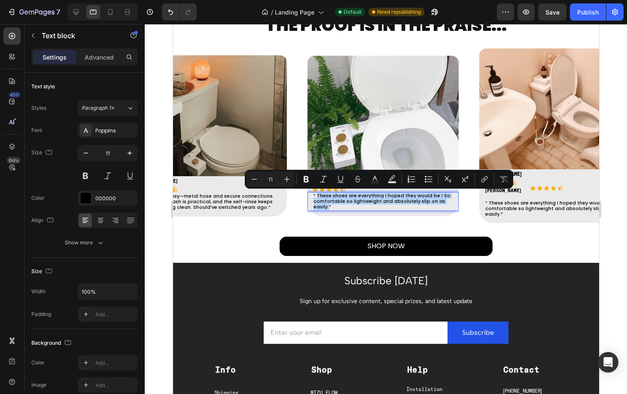
drag, startPoint x: 316, startPoint y: 195, endPoint x: 328, endPoint y: 208, distance: 17.4
click at [328, 208] on p "“ These shoes are everything I hoped they would be ! So comfortable so lightwei…" at bounding box center [383, 201] width 141 height 17
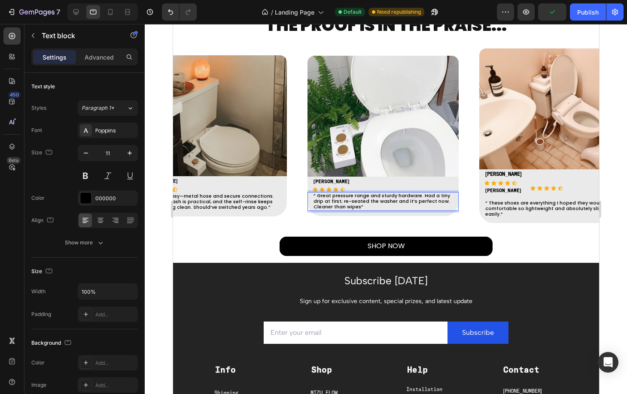
click at [362, 200] on p "“ Great pressure range and sturdy hardware. Had a tiny drip at first; re-seated…" at bounding box center [383, 201] width 141 height 17
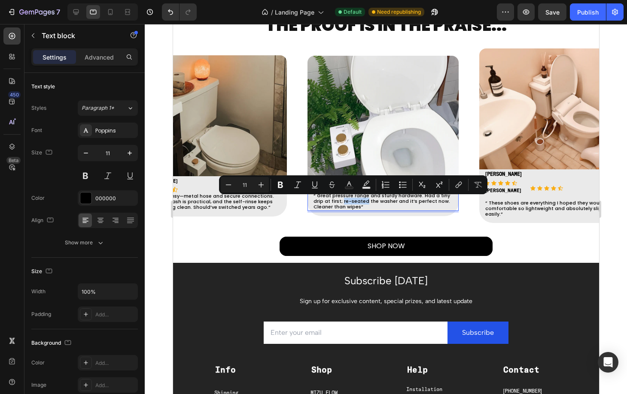
drag, startPoint x: 364, startPoint y: 200, endPoint x: 340, endPoint y: 200, distance: 24.1
click at [340, 200] on p "“ Great pressure range and sturdy hardware. Had a tiny drip at first; re-seated…" at bounding box center [383, 201] width 141 height 17
click at [365, 202] on p "“ Great pressure range and sturdy hardware. Had a tiny drip at first; re-seated…" at bounding box center [383, 201] width 141 height 17
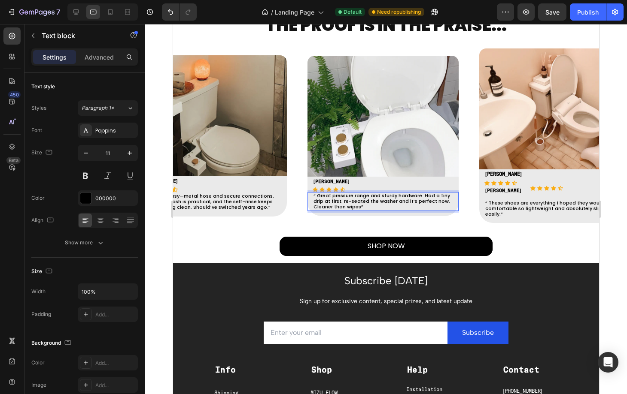
click at [375, 201] on p "“ Great pressure range and sturdy hardware. Had a tiny drip at first; re-seated…" at bounding box center [383, 201] width 141 height 17
click at [386, 203] on p "“ Great pressure range and sturdy hardware. Had a tiny drip at first; re-seated…" at bounding box center [383, 201] width 141 height 17
click at [389, 207] on p "“ Great pressure range and sturdy hardware. Had a tiny drip at first; re-seated…" at bounding box center [383, 201] width 141 height 17
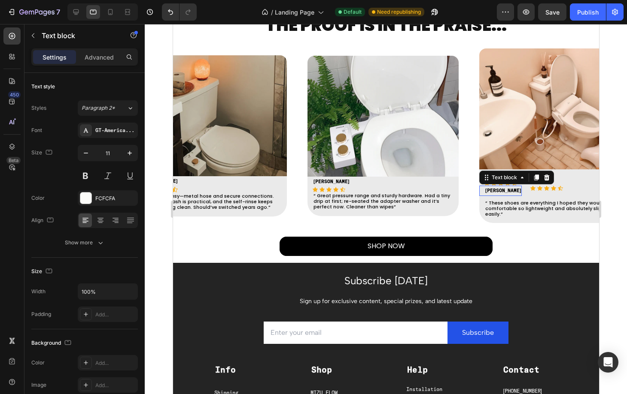
click at [502, 192] on strong "[PERSON_NAME]" at bounding box center [503, 190] width 36 height 5
click at [479, 200] on div "“ These shoes are everything I hoped they would be ! So comfortable so lightwei…" at bounding box center [554, 209] width 151 height 19
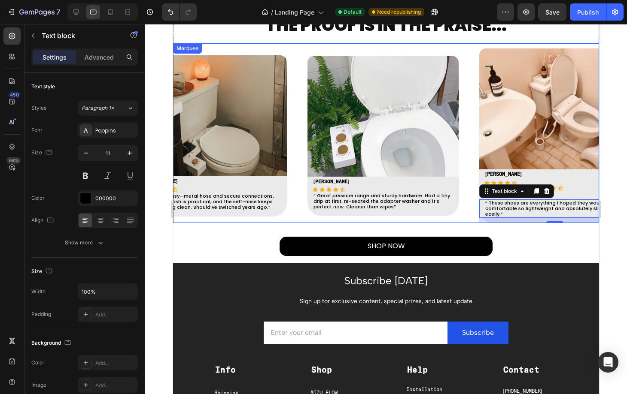
click at [463, 106] on div "Image [PERSON_NAME] S Text block Icon Icon Icon Icon Icon Icon List [PERSON_NAM…" at bounding box center [393, 136] width 172 height 160
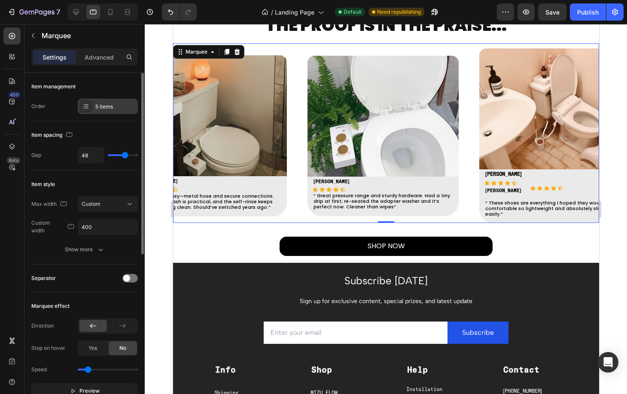
click at [112, 100] on div "5 items" at bounding box center [108, 106] width 60 height 15
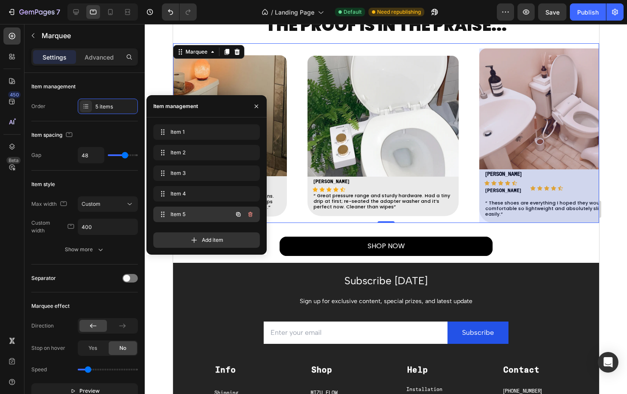
click at [179, 212] on span "Item 5" at bounding box center [194, 215] width 49 height 8
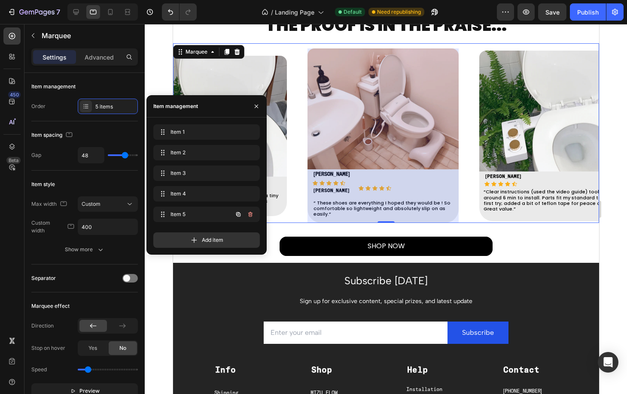
scroll to position [0, 553]
click at [398, 180] on div at bounding box center [382, 136] width 151 height 175
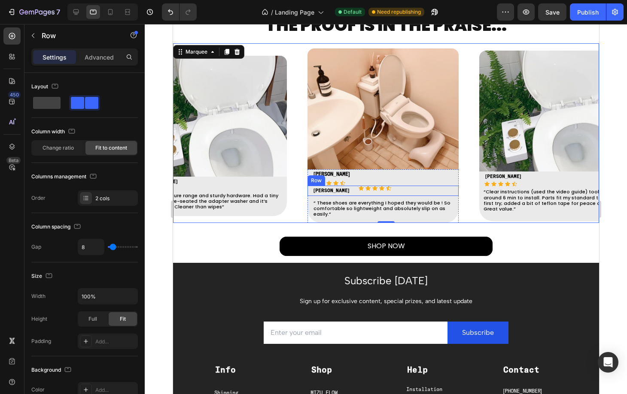
click at [378, 191] on div "[PERSON_NAME] S Text block Icon Icon Icon Icon Icon Icon List Hoz Row" at bounding box center [382, 191] width 151 height 10
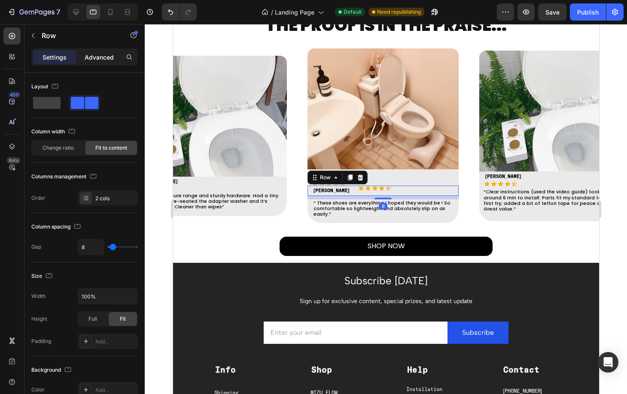
click at [104, 61] on div "Advanced" at bounding box center [99, 57] width 43 height 14
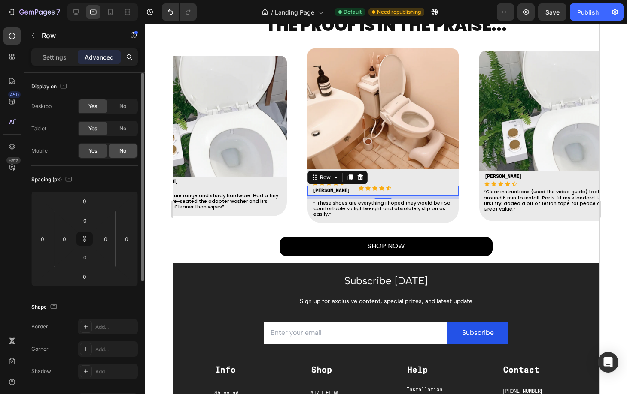
click at [112, 150] on div "No" at bounding box center [123, 151] width 28 height 14
click at [118, 126] on div "No" at bounding box center [123, 129] width 28 height 14
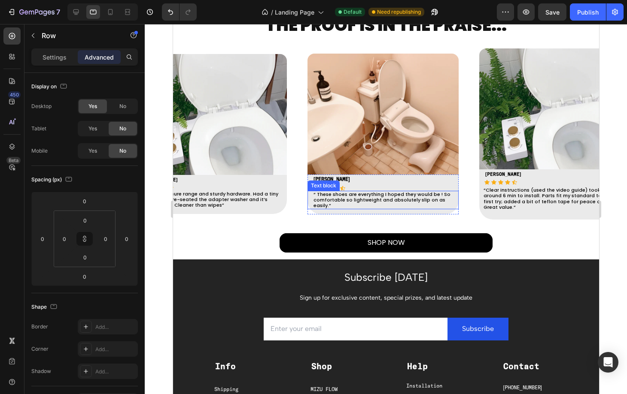
click at [362, 199] on p "“ These shoes are everything I hoped they would be ! So comfortable so lightwei…" at bounding box center [383, 200] width 141 height 17
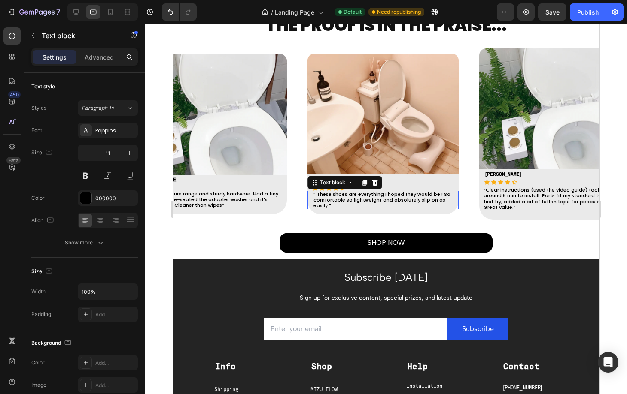
click at [362, 199] on p "“ These shoes are everything I hoped they would be ! So comfortable so lightwei…" at bounding box center [383, 200] width 141 height 17
click at [317, 200] on p "“ These shoes are everything I hoped they would be ! So comfortable so lightwei…" at bounding box center [383, 200] width 141 height 17
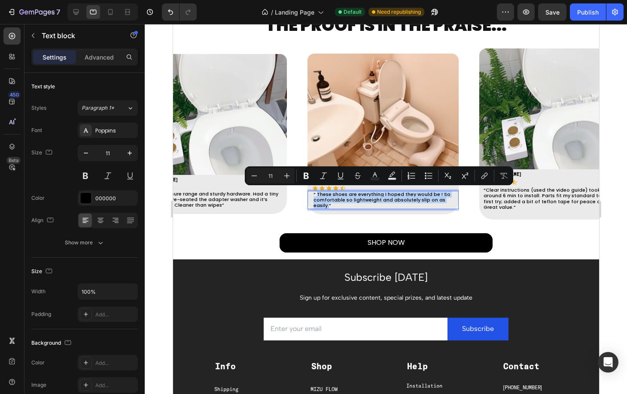
drag, startPoint x: 317, startPoint y: 190, endPoint x: 327, endPoint y: 205, distance: 17.9
click at [327, 205] on p "“ These shoes are everything I hoped they would be ! So comfortable so lightwei…" at bounding box center [383, 200] width 141 height 17
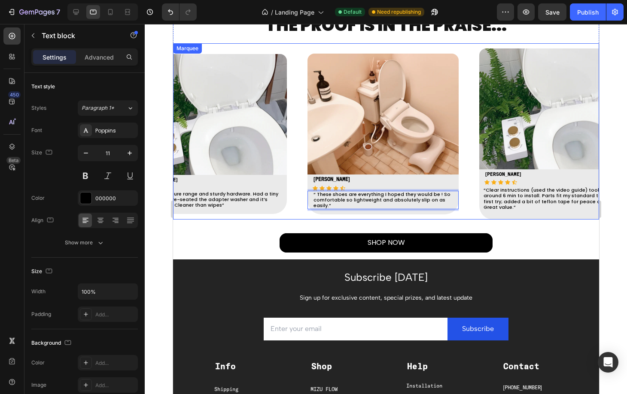
scroll to position [1194, 0]
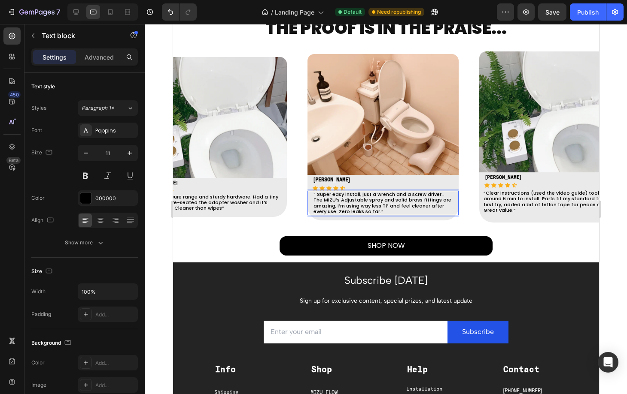
click at [396, 200] on p "“ Super easy install, just a wrench and a screw driver… The MIZU’s Adjustable s…" at bounding box center [383, 203] width 141 height 23
click at [394, 198] on p "“ Super easy install, just a wrench and a screw driver… The MIZU’s Adjustable s…" at bounding box center [383, 203] width 141 height 23
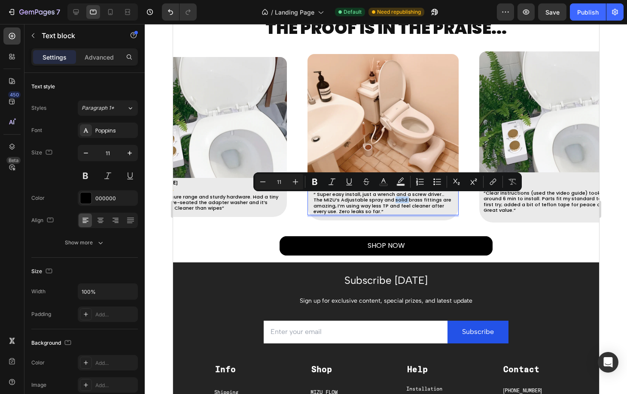
drag, startPoint x: 394, startPoint y: 198, endPoint x: 381, endPoint y: 199, distance: 12.5
click at [381, 199] on p "“ Super easy install, just a wrench and a screw driver… The MIZU’s Adjustable s…" at bounding box center [383, 203] width 141 height 23
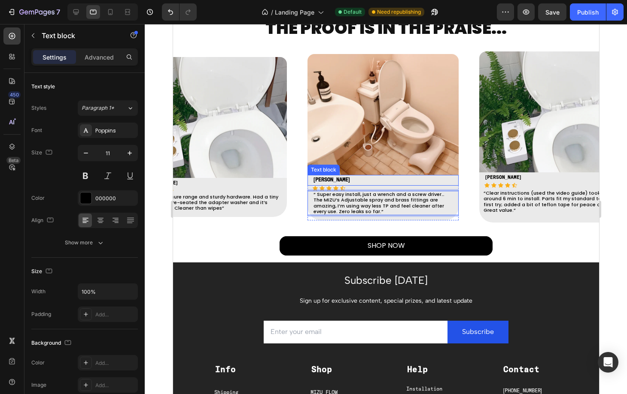
click at [326, 179] on strong "[PERSON_NAME]" at bounding box center [331, 180] width 36 height 5
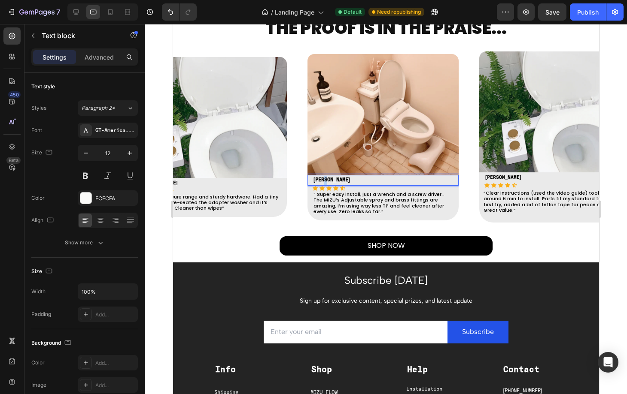
click at [326, 179] on strong "[PERSON_NAME]" at bounding box center [331, 180] width 36 height 5
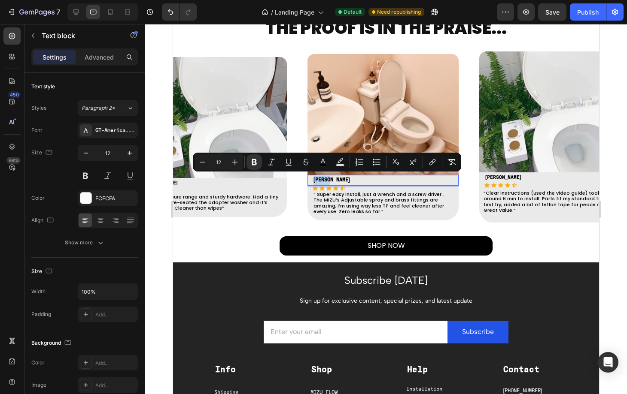
click at [326, 179] on strong "[PERSON_NAME]" at bounding box center [331, 180] width 36 height 5
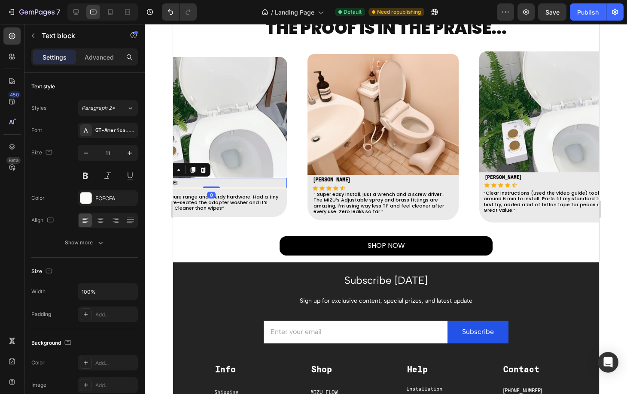
click at [216, 185] on div "[PERSON_NAME] S Text block 0" at bounding box center [210, 183] width 151 height 10
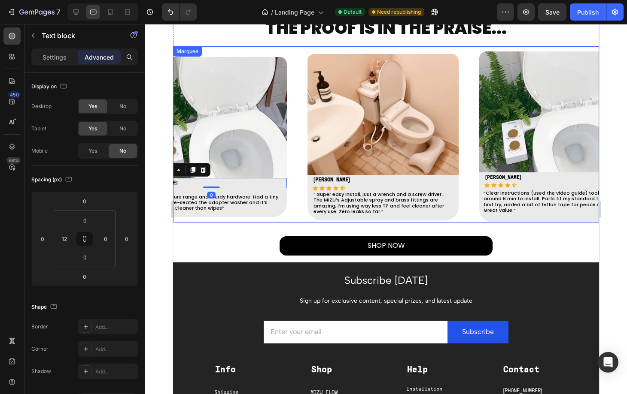
click at [300, 148] on div "Image [PERSON_NAME] S Text block 0 Icon Icon Icon Icon Icon Icon List [PERSON_N…" at bounding box center [221, 137] width 172 height 160
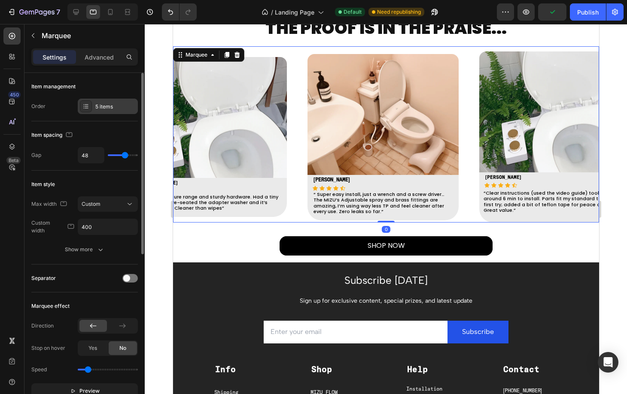
click at [94, 101] on div "5 items" at bounding box center [108, 106] width 60 height 15
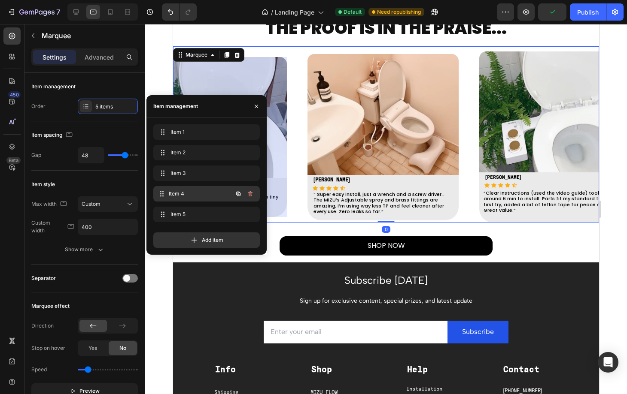
click at [185, 190] on span "Item 4" at bounding box center [201, 194] width 64 height 8
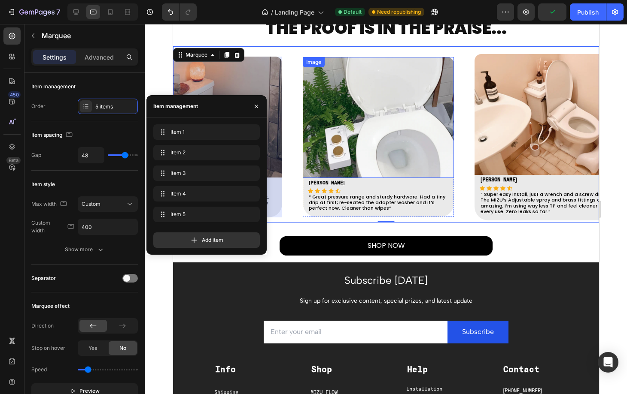
scroll to position [0, 381]
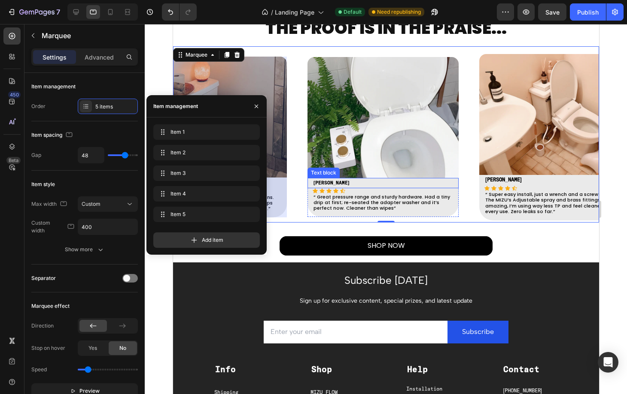
click at [317, 182] on strong "[PERSON_NAME]" at bounding box center [331, 183] width 36 height 5
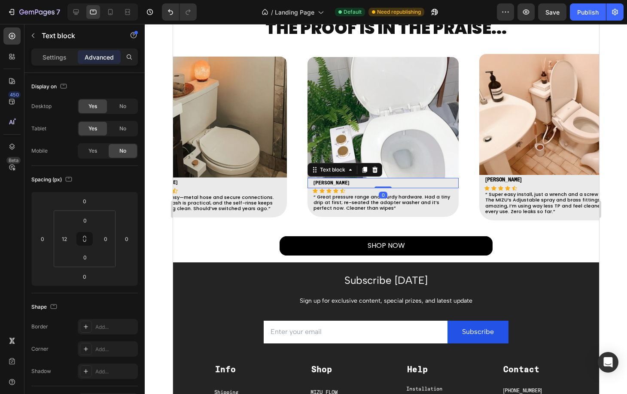
click at [317, 182] on strong "[PERSON_NAME]" at bounding box center [331, 183] width 36 height 5
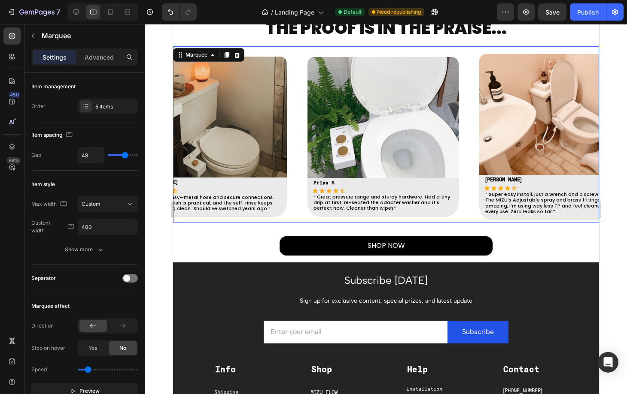
click at [295, 179] on div "Image [PERSON_NAME] S Text block Icon Icon Icon Icon Icon Icon List [PERSON_NAM…" at bounding box center [221, 137] width 172 height 161
click at [120, 109] on div "5 items" at bounding box center [115, 107] width 40 height 8
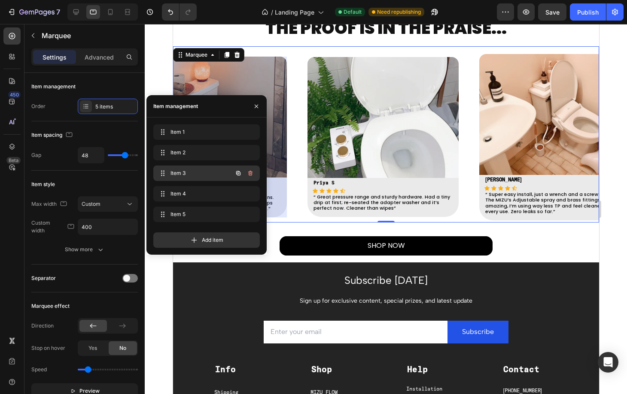
click at [171, 170] on span "Item 3" at bounding box center [194, 174] width 49 height 8
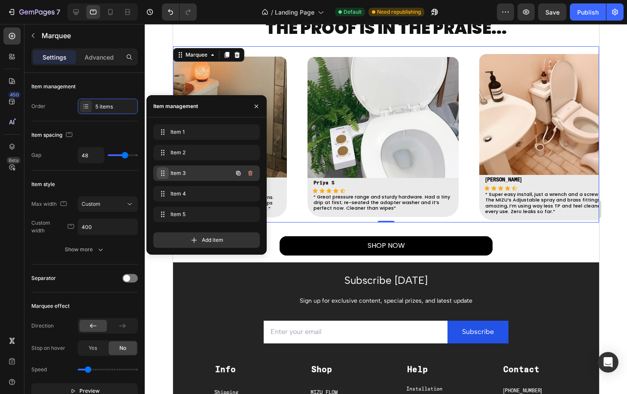
click at [163, 169] on span at bounding box center [163, 173] width 12 height 12
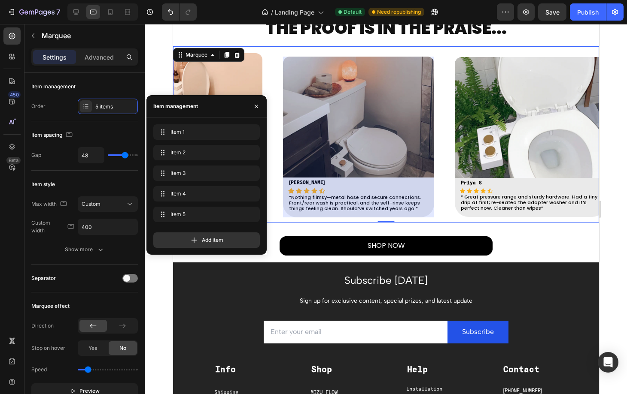
scroll to position [0, 209]
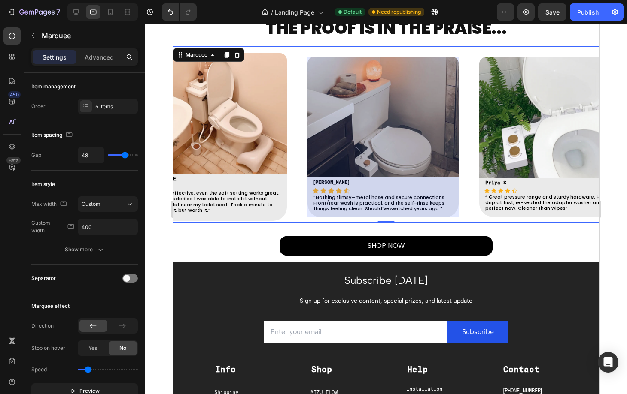
click at [327, 181] on div at bounding box center [382, 137] width 151 height 161
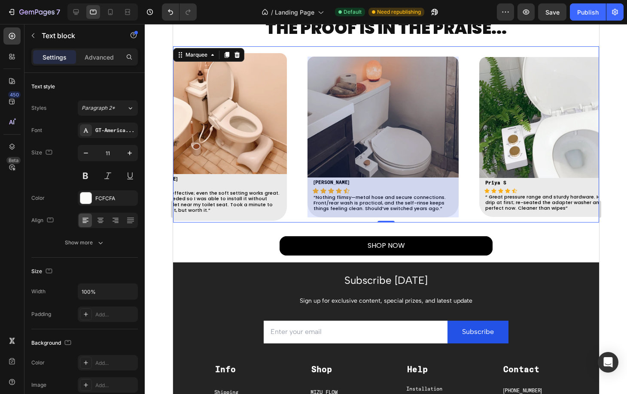
click at [327, 181] on strong "[PERSON_NAME]" at bounding box center [331, 182] width 36 height 5
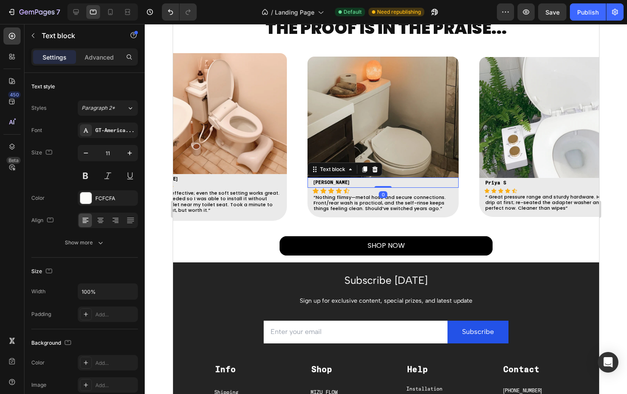
click at [327, 181] on strong "[PERSON_NAME]" at bounding box center [331, 182] width 36 height 5
click at [293, 170] on div "Image [PERSON_NAME] S Text block Icon Icon Icon Icon Icon Icon List [PERSON_NAM…" at bounding box center [221, 137] width 172 height 168
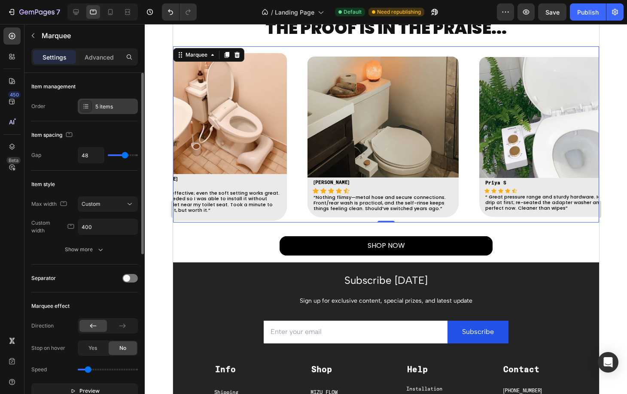
click at [107, 102] on div "5 items" at bounding box center [108, 106] width 60 height 15
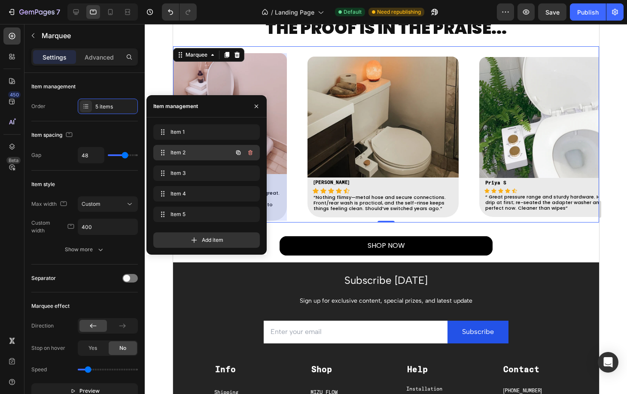
click at [190, 155] on span "Item 2" at bounding box center [194, 153] width 49 height 8
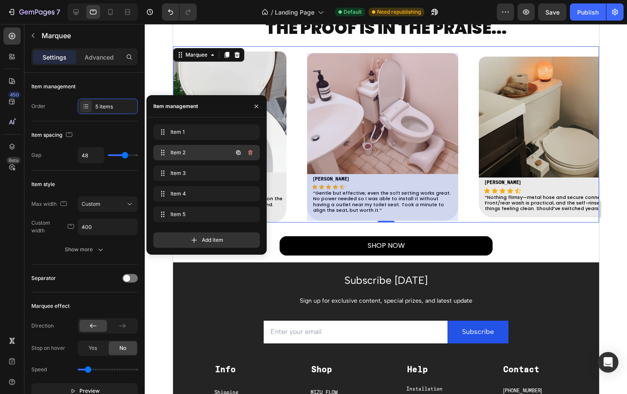
scroll to position [0, 38]
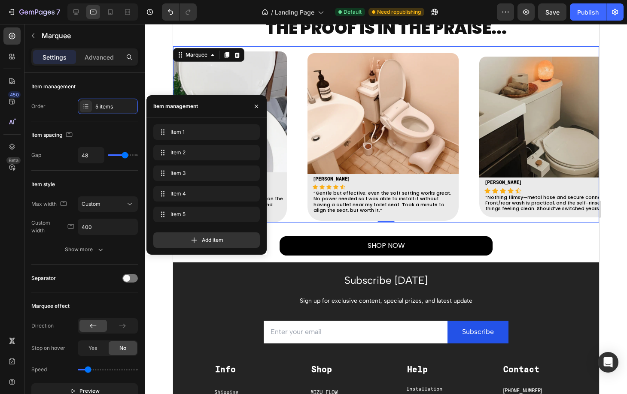
click at [323, 177] on strong "[PERSON_NAME]" at bounding box center [331, 179] width 36 height 5
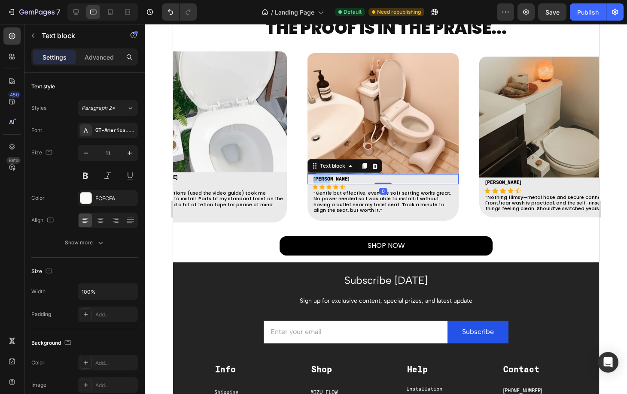
click at [323, 177] on strong "[PERSON_NAME]" at bounding box center [331, 179] width 36 height 5
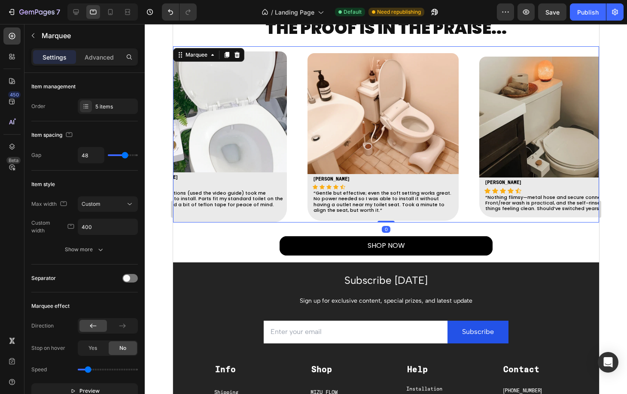
click at [297, 166] on div "Image [PERSON_NAME] S Text block Icon Icon Icon Icon Icon Icon List [PERSON_NAM…" at bounding box center [221, 137] width 172 height 171
click at [106, 109] on div "5 items" at bounding box center [115, 107] width 40 height 8
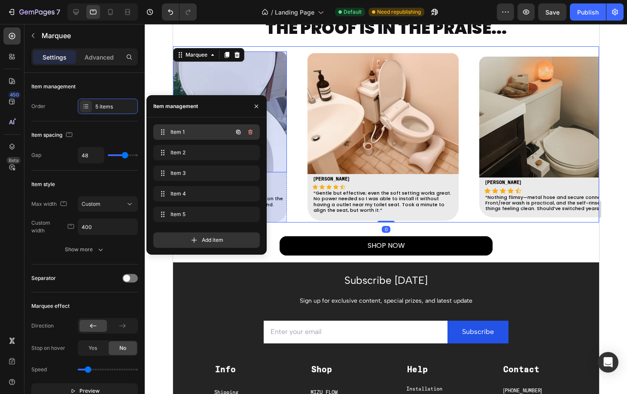
click at [176, 128] on span "Item 1" at bounding box center [194, 132] width 49 height 8
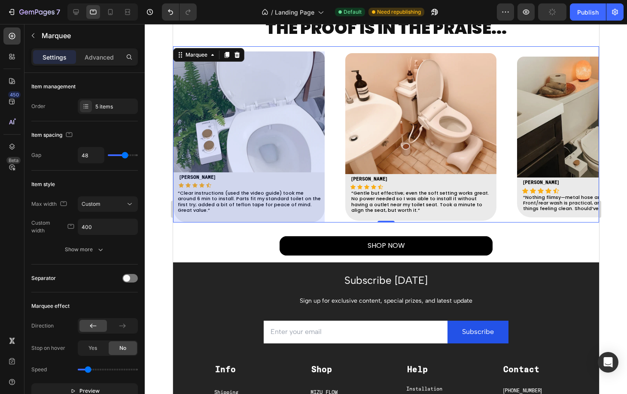
click at [322, 175] on div at bounding box center [248, 137] width 151 height 171
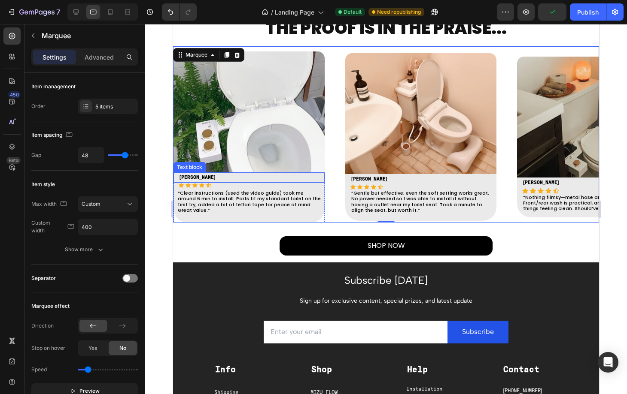
click at [190, 178] on strong "[PERSON_NAME]" at bounding box center [197, 177] width 36 height 5
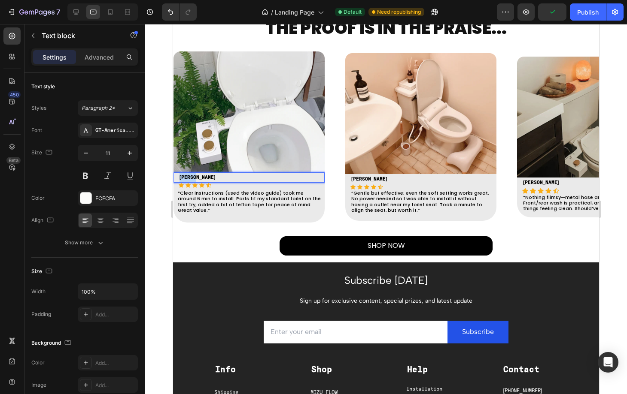
click at [190, 178] on strong "[PERSON_NAME]" at bounding box center [197, 177] width 36 height 5
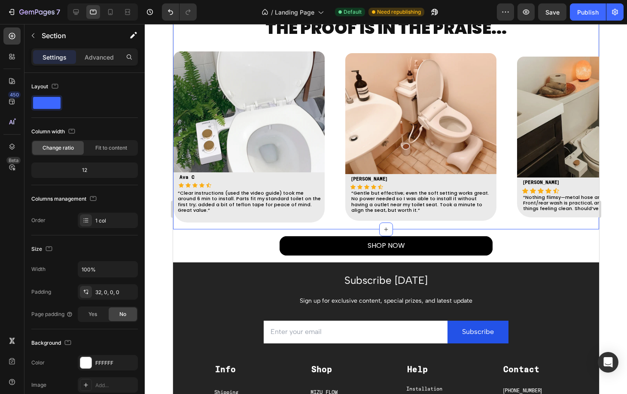
click at [194, 222] on div "THE PROOF IS IN THE PRAISE... Heading Image Ava C Text block Icon Icon Icon Ico…" at bounding box center [386, 123] width 426 height 213
click at [153, 240] on div at bounding box center [386, 209] width 482 height 370
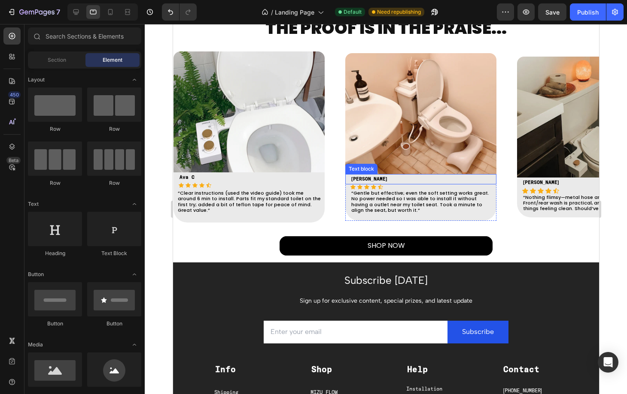
click at [387, 179] on p "[PERSON_NAME]" at bounding box center [423, 179] width 144 height 9
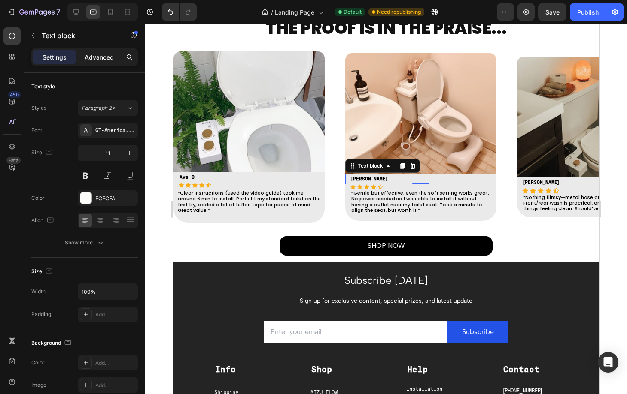
click at [98, 56] on p "Advanced" at bounding box center [99, 57] width 29 height 9
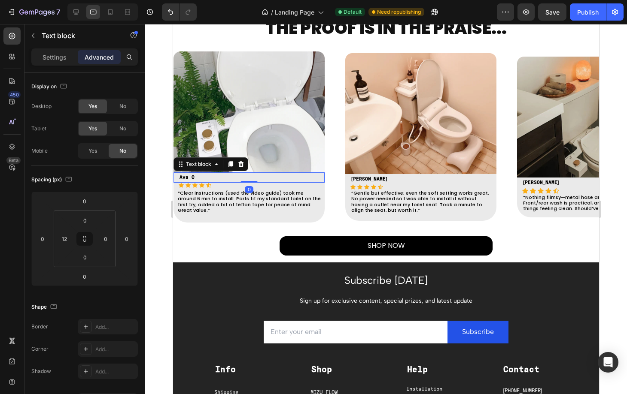
click at [250, 178] on p "Ava C" at bounding box center [251, 177] width 144 height 9
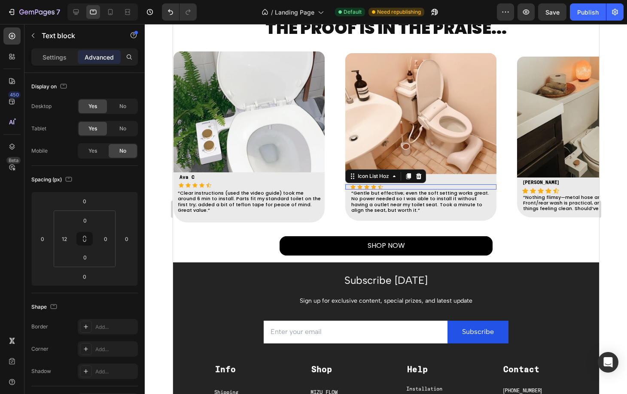
click at [395, 185] on div "Icon Icon Icon Icon Icon" at bounding box center [423, 187] width 146 height 5
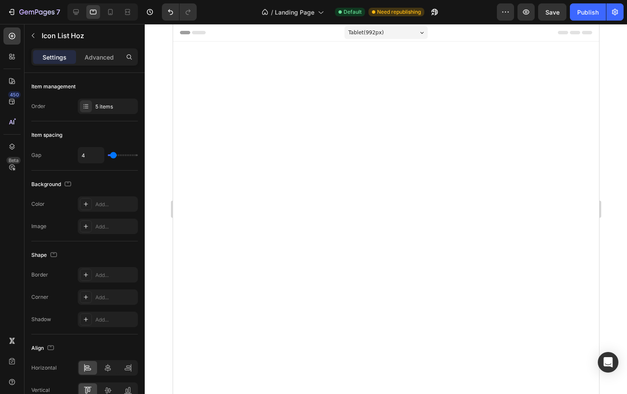
scroll to position [1194, 0]
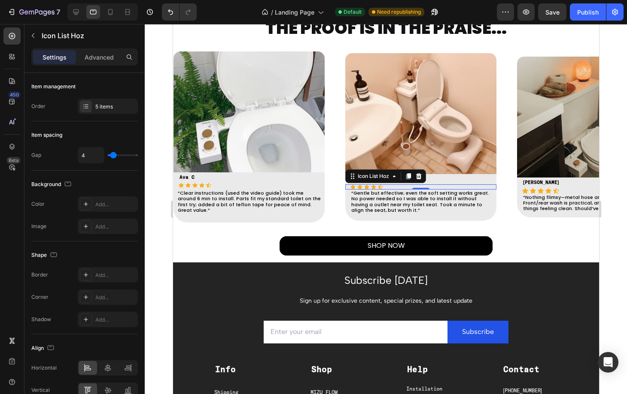
click at [97, 58] on p "Advanced" at bounding box center [99, 57] width 29 height 9
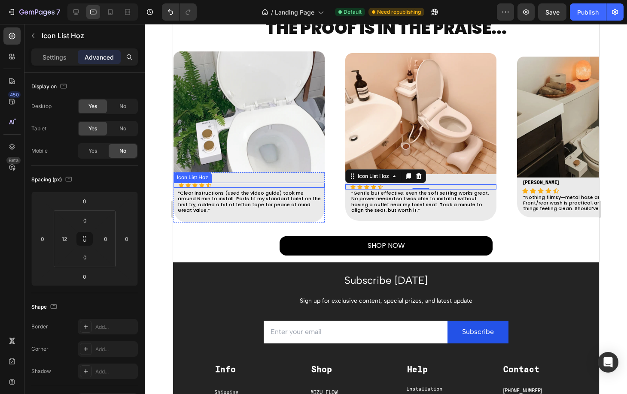
click at [249, 186] on div "Icon Icon Icon Icon Icon" at bounding box center [251, 185] width 146 height 5
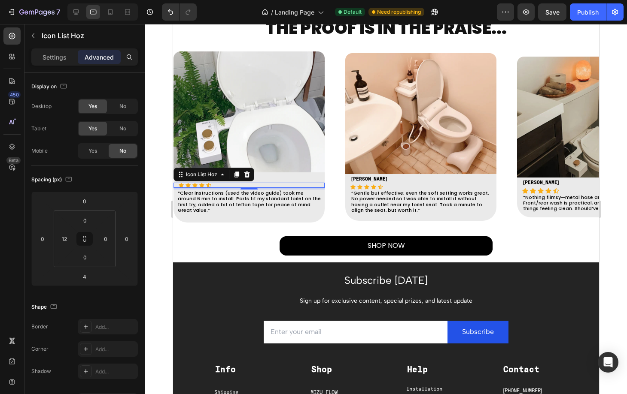
click at [163, 236] on div at bounding box center [386, 209] width 482 height 370
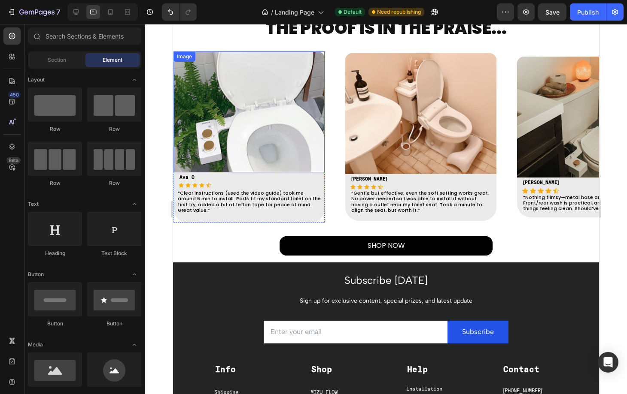
click at [159, 135] on div at bounding box center [386, 209] width 482 height 370
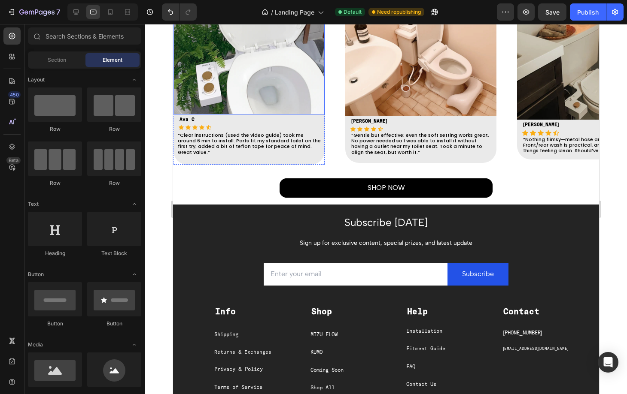
scroll to position [999, 0]
